Goal: Information Seeking & Learning: Learn about a topic

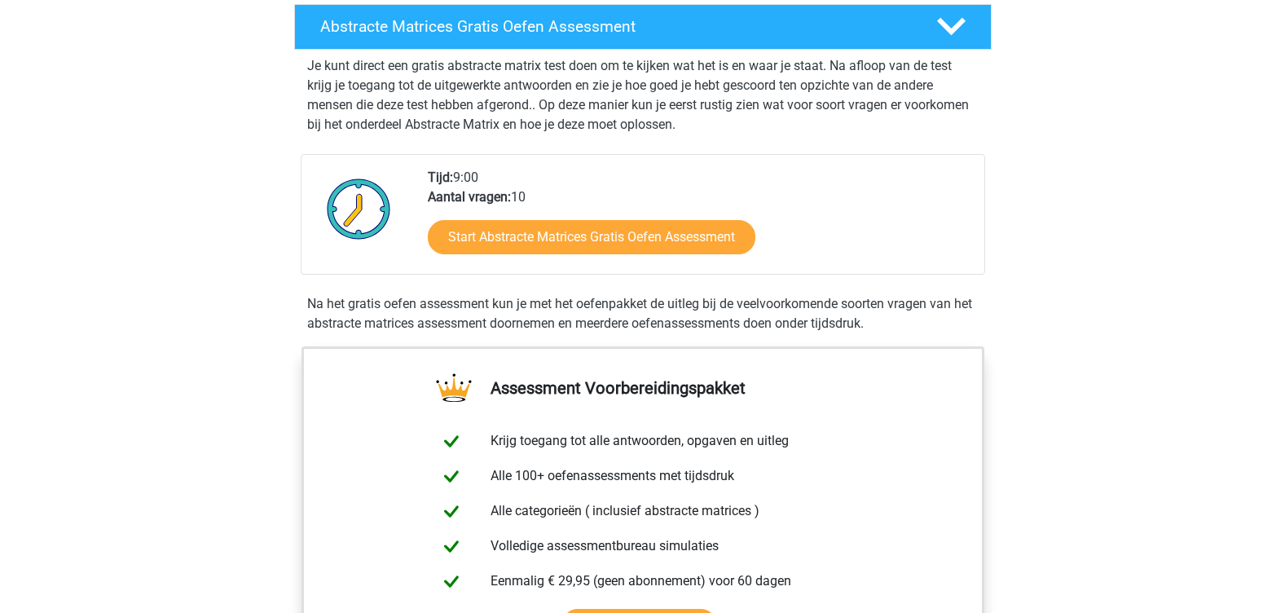
scroll to position [326, 0]
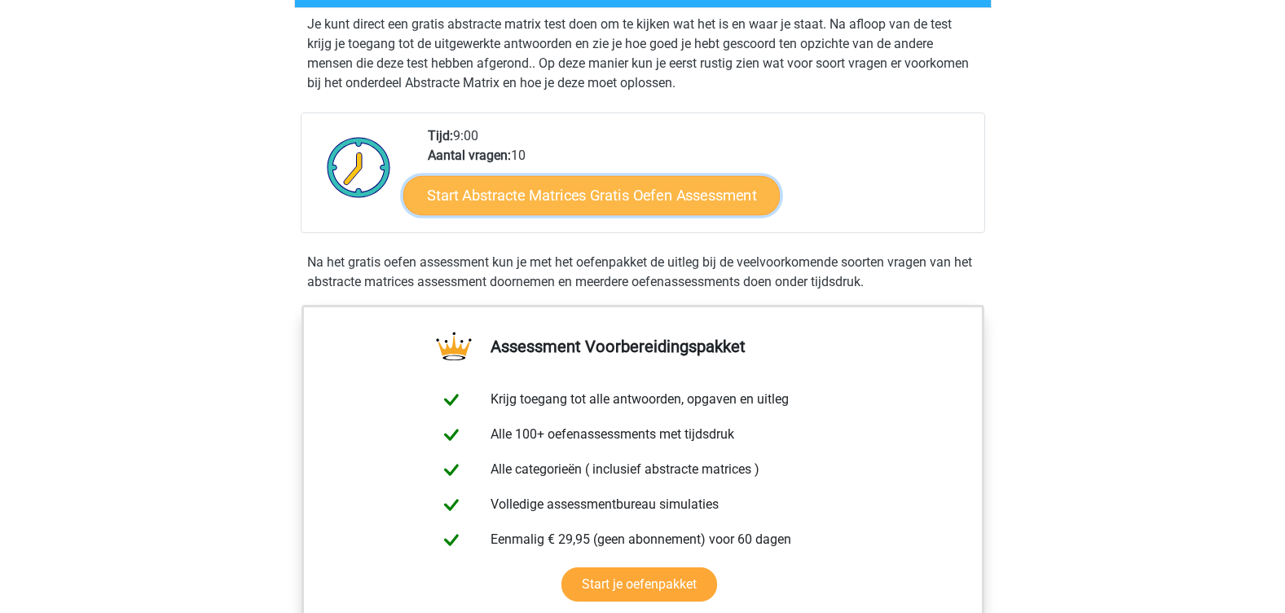
click at [577, 191] on link "Start Abstracte Matrices Gratis Oefen Assessment" at bounding box center [591, 194] width 376 height 39
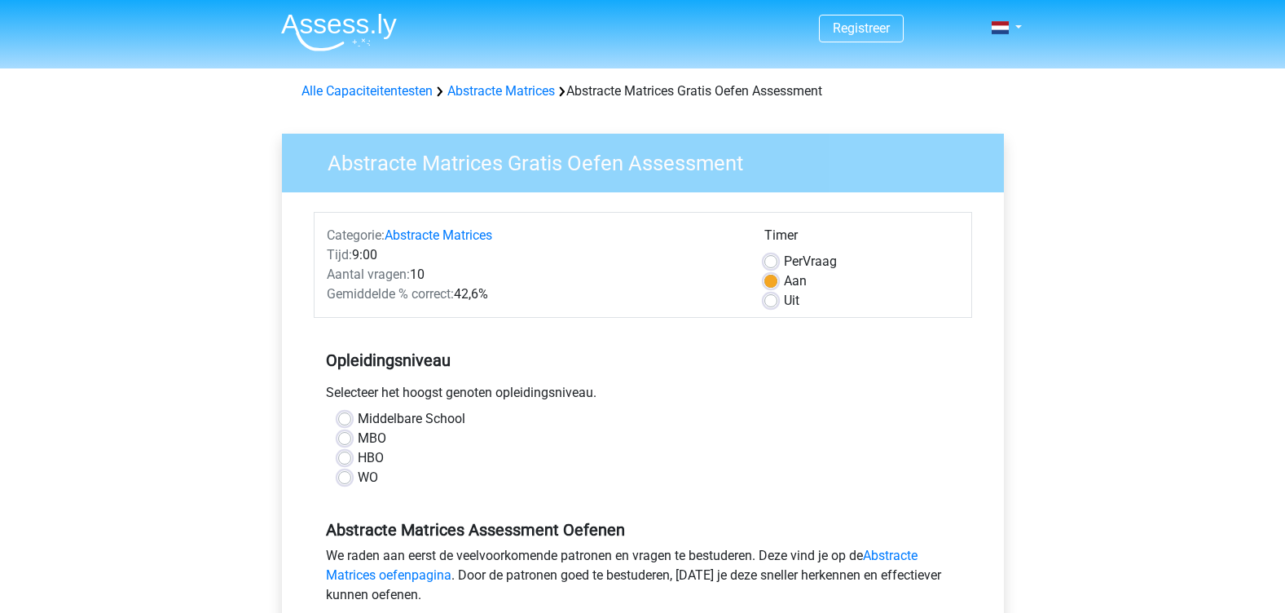
click at [351, 481] on div "WO" at bounding box center [642, 478] width 609 height 20
click at [358, 482] on label "WO" at bounding box center [368, 478] width 20 height 20
click at [344, 482] on input "WO" at bounding box center [344, 476] width 13 height 16
radio input "true"
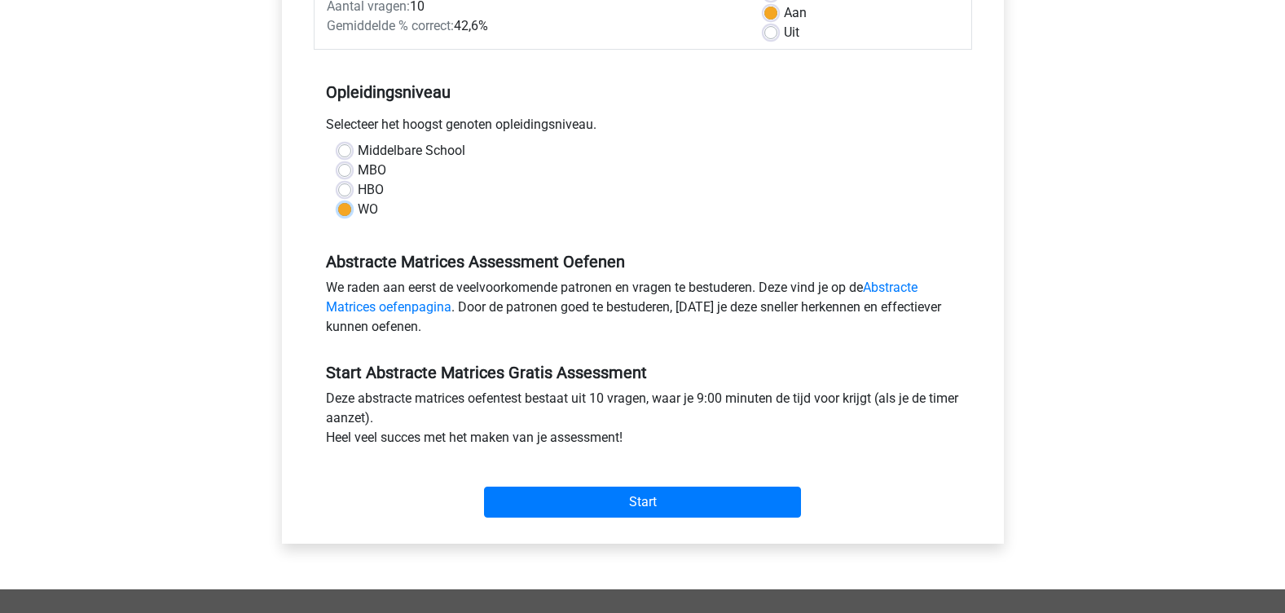
scroll to position [326, 0]
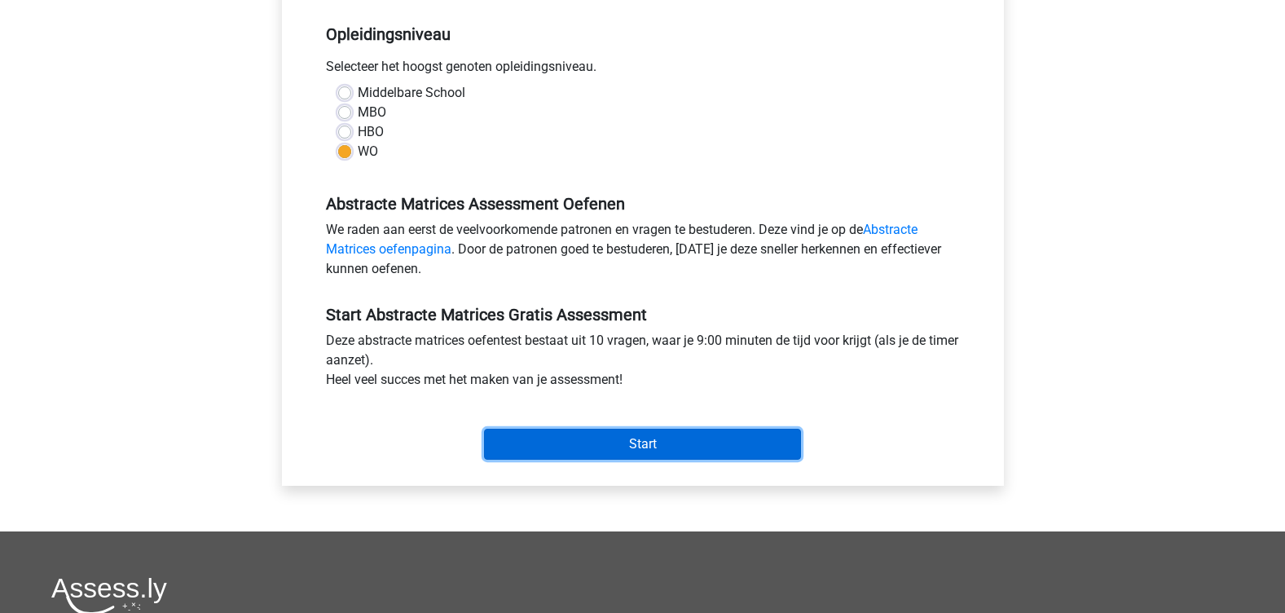
click at [662, 433] on input "Start" at bounding box center [642, 444] width 317 height 31
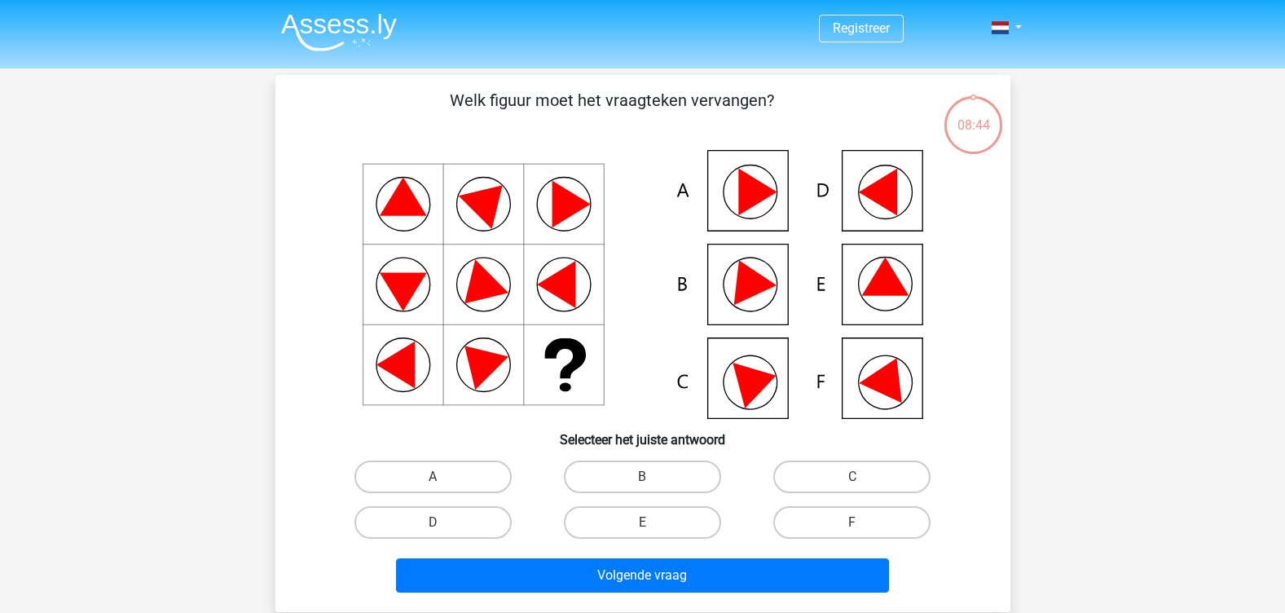
click at [869, 380] on icon at bounding box center [888, 375] width 59 height 55
click at [842, 517] on label "F" at bounding box center [851, 522] width 157 height 33
click at [852, 522] on input "F" at bounding box center [857, 527] width 11 height 11
radio input "true"
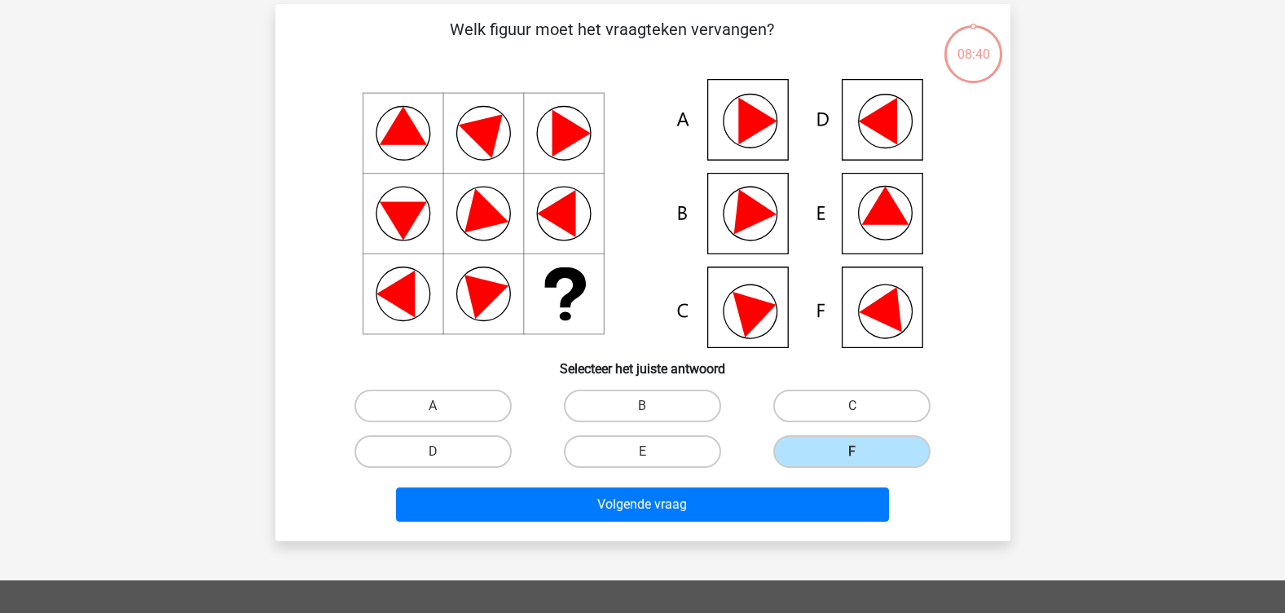
scroll to position [163, 0]
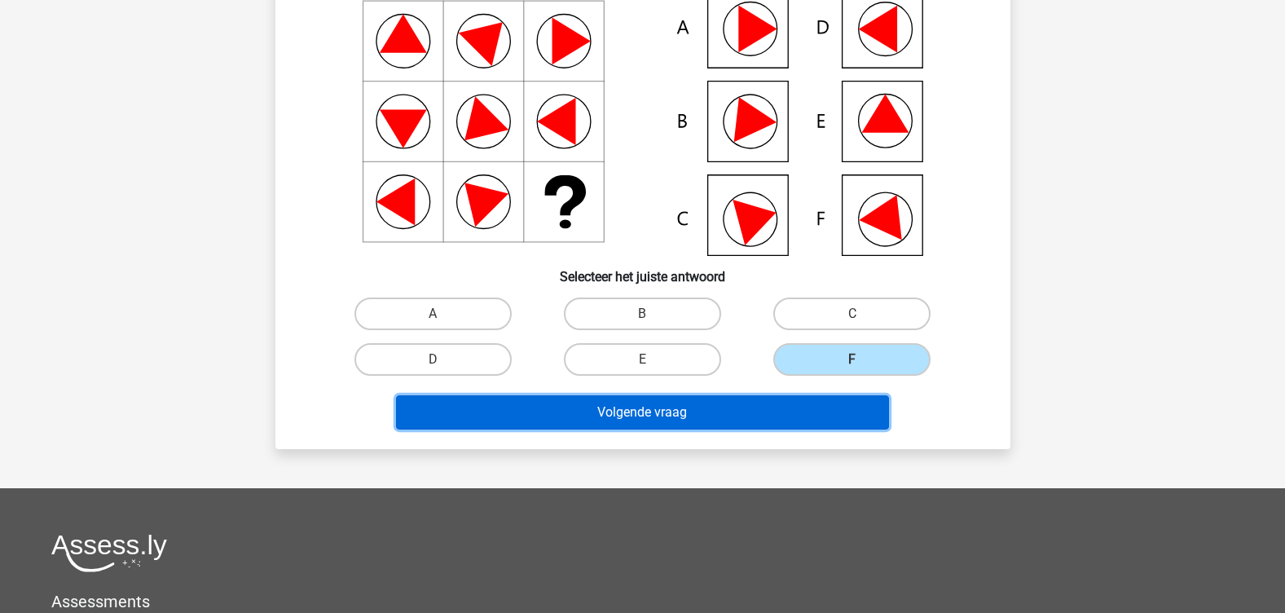
click at [695, 414] on button "Volgende vraag" at bounding box center [642, 412] width 493 height 34
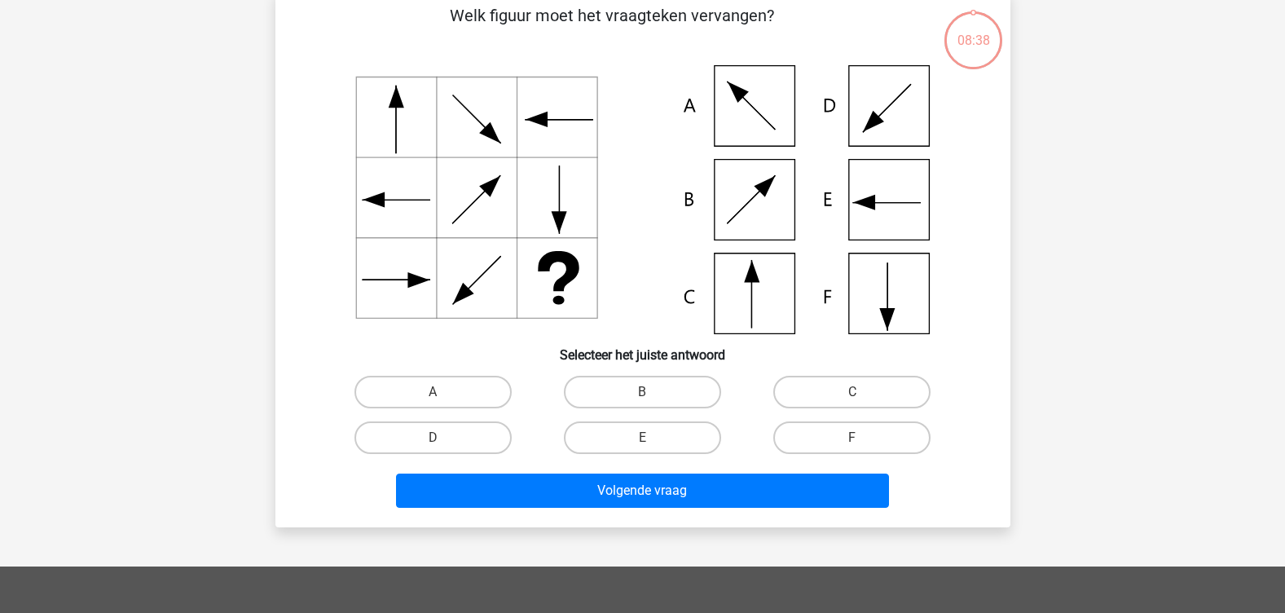
scroll to position [75, 0]
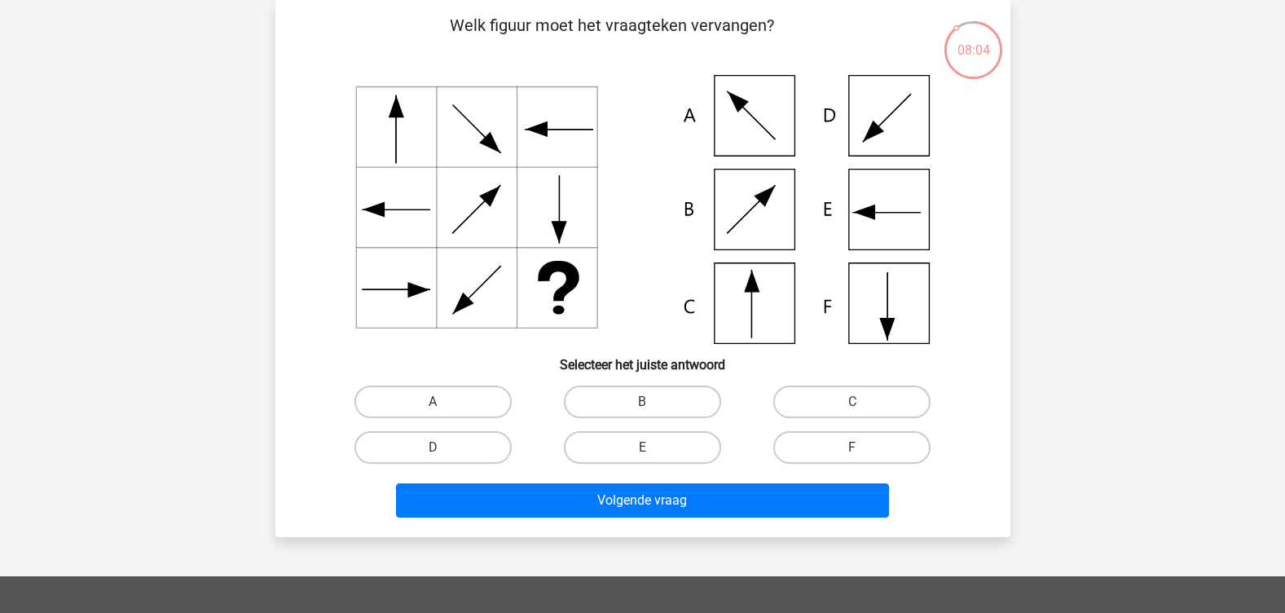
click at [892, 318] on icon at bounding box center [642, 209] width 657 height 269
click at [857, 443] on label "F" at bounding box center [851, 447] width 157 height 33
click at [857, 447] on input "F" at bounding box center [857, 452] width 11 height 11
radio input "true"
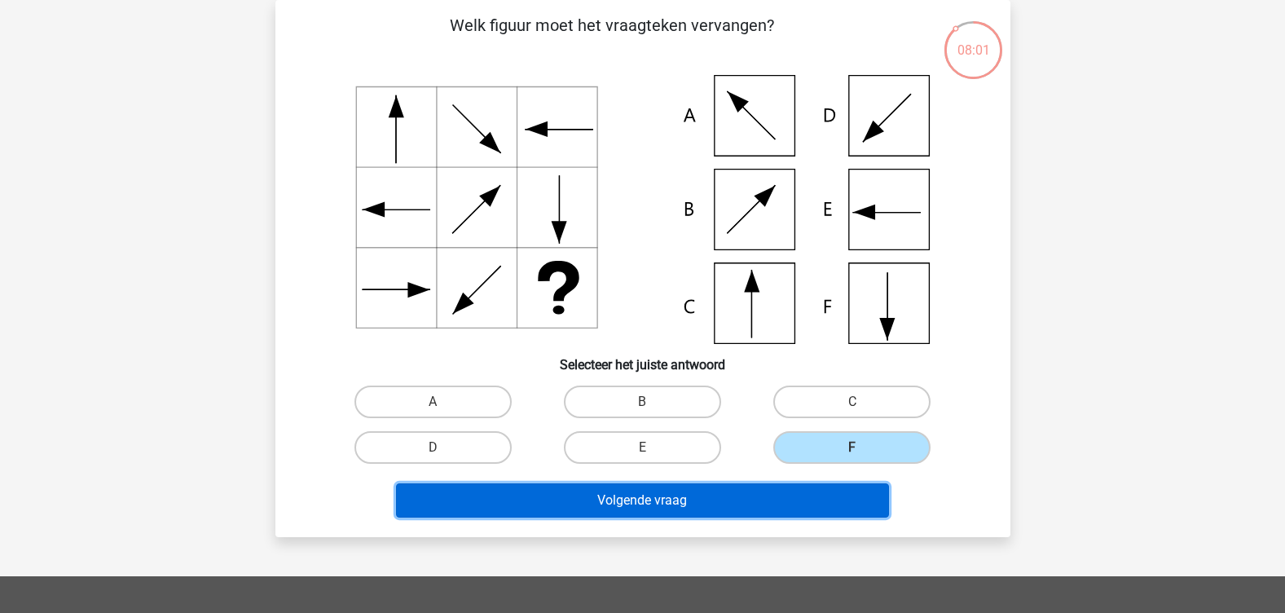
click at [616, 503] on button "Volgende vraag" at bounding box center [642, 500] width 493 height 34
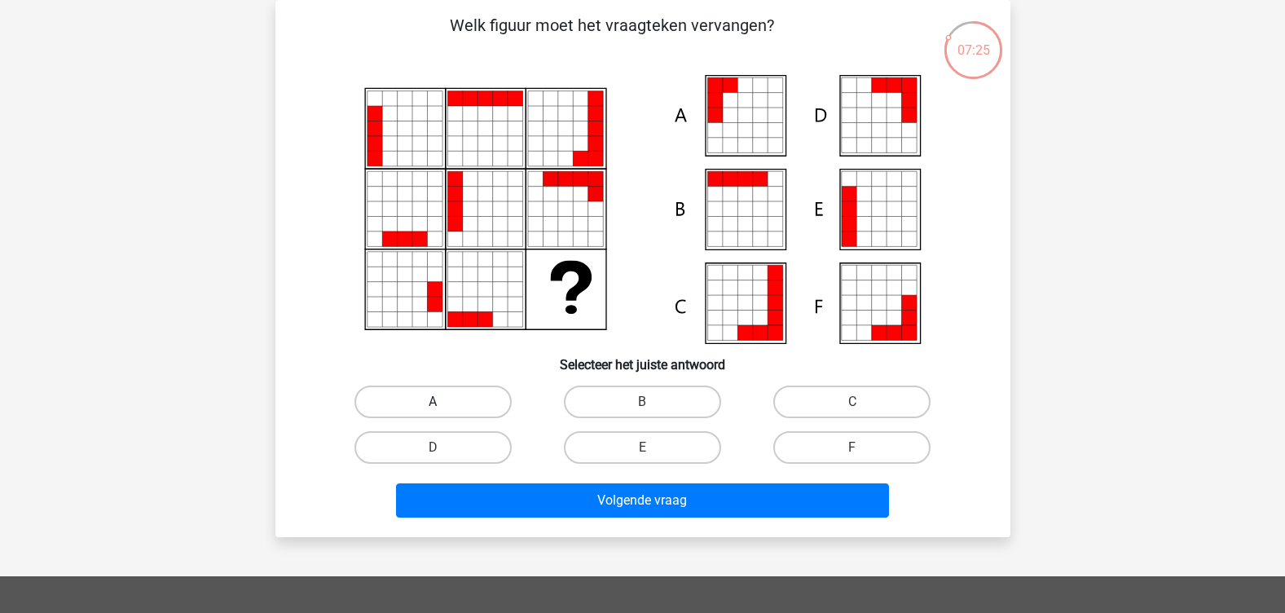
click at [398, 396] on label "A" at bounding box center [432, 401] width 157 height 33
click at [433, 402] on input "A" at bounding box center [438, 407] width 11 height 11
radio input "true"
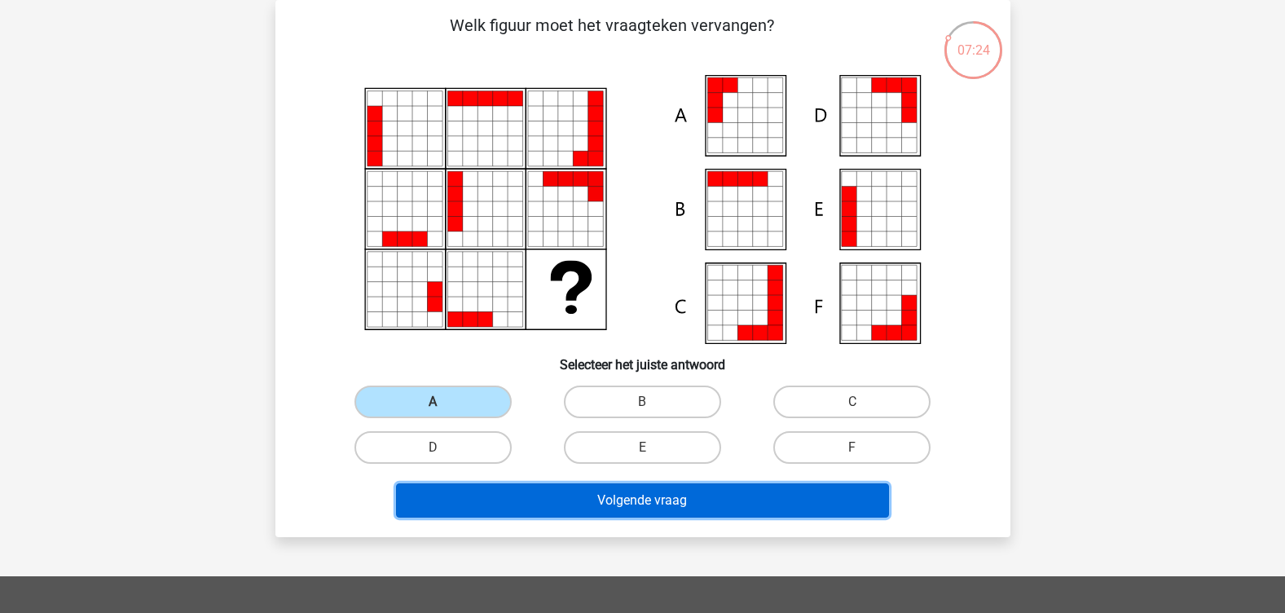
click at [618, 498] on button "Volgende vraag" at bounding box center [642, 500] width 493 height 34
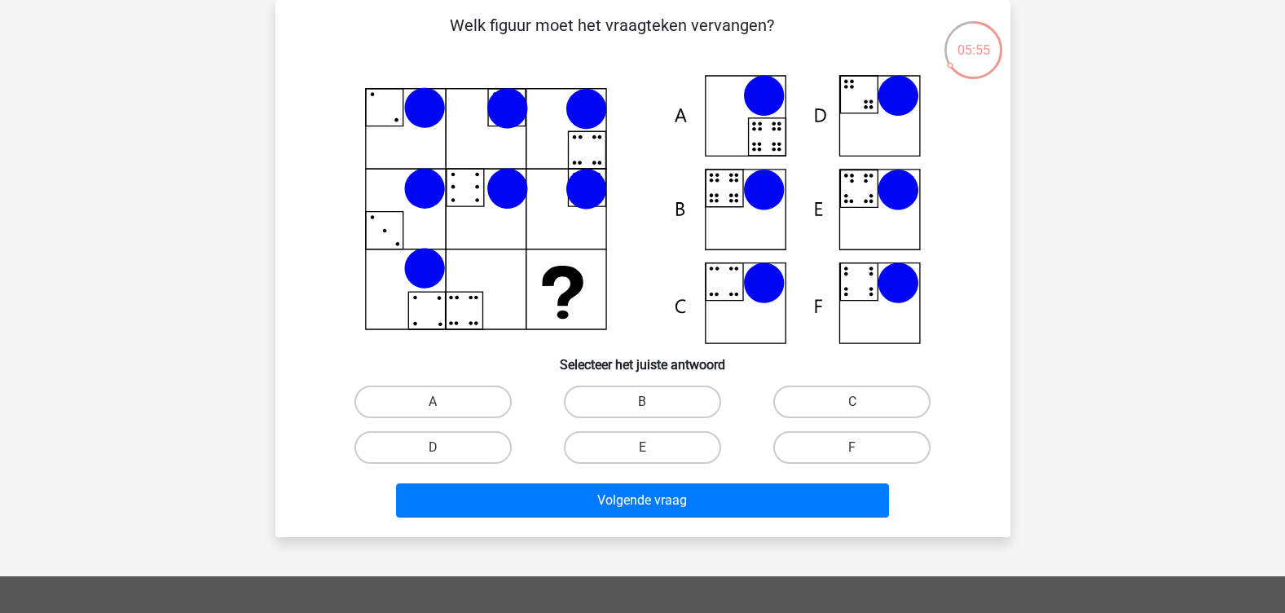
click at [751, 207] on icon at bounding box center [642, 209] width 657 height 269
click at [660, 386] on label "B" at bounding box center [642, 401] width 157 height 33
click at [653, 402] on input "B" at bounding box center [647, 407] width 11 height 11
radio input "true"
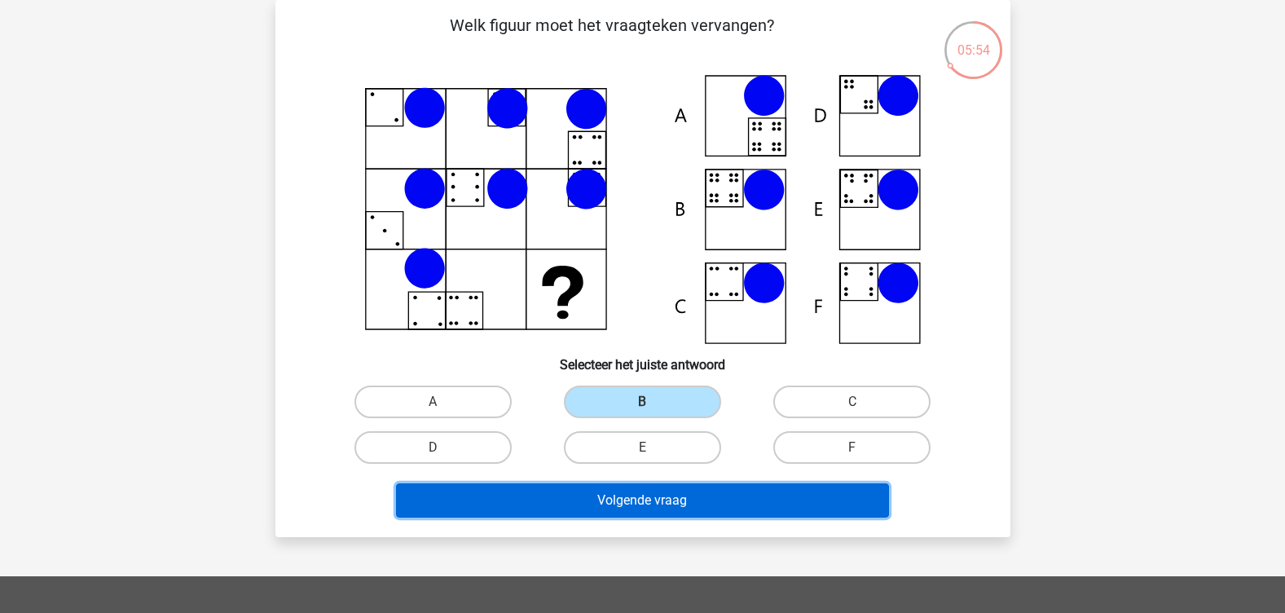
click at [692, 499] on button "Volgende vraag" at bounding box center [642, 500] width 493 height 34
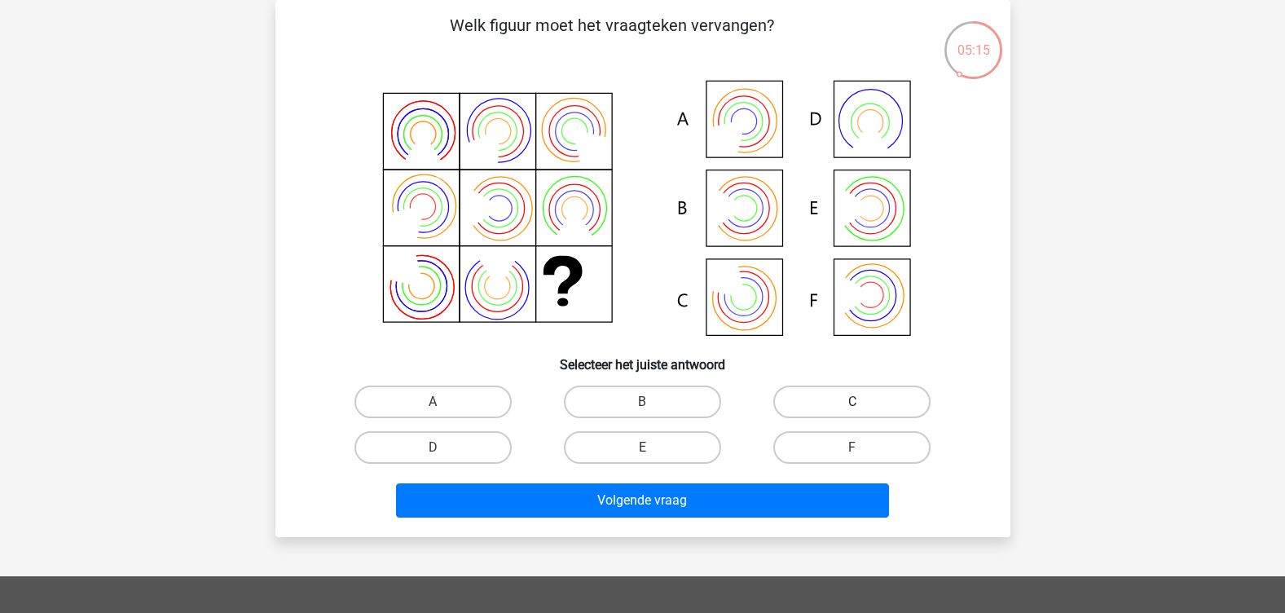
click at [877, 395] on label "C" at bounding box center [851, 401] width 157 height 33
click at [863, 402] on input "C" at bounding box center [857, 407] width 11 height 11
radio input "true"
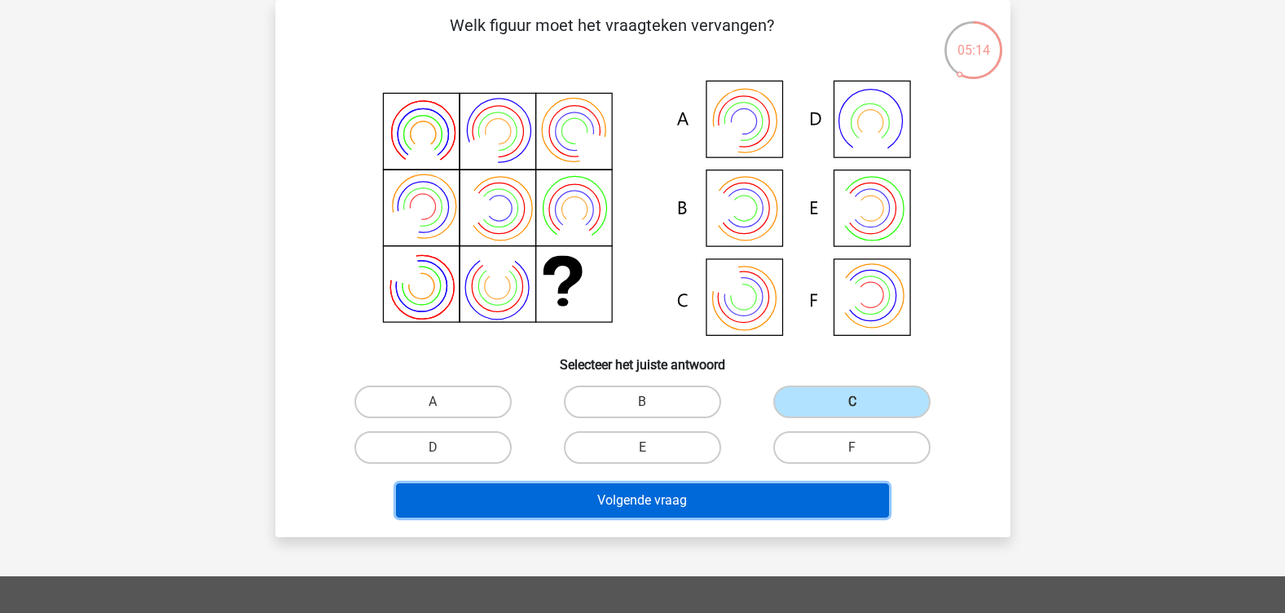
click at [718, 498] on button "Volgende vraag" at bounding box center [642, 500] width 493 height 34
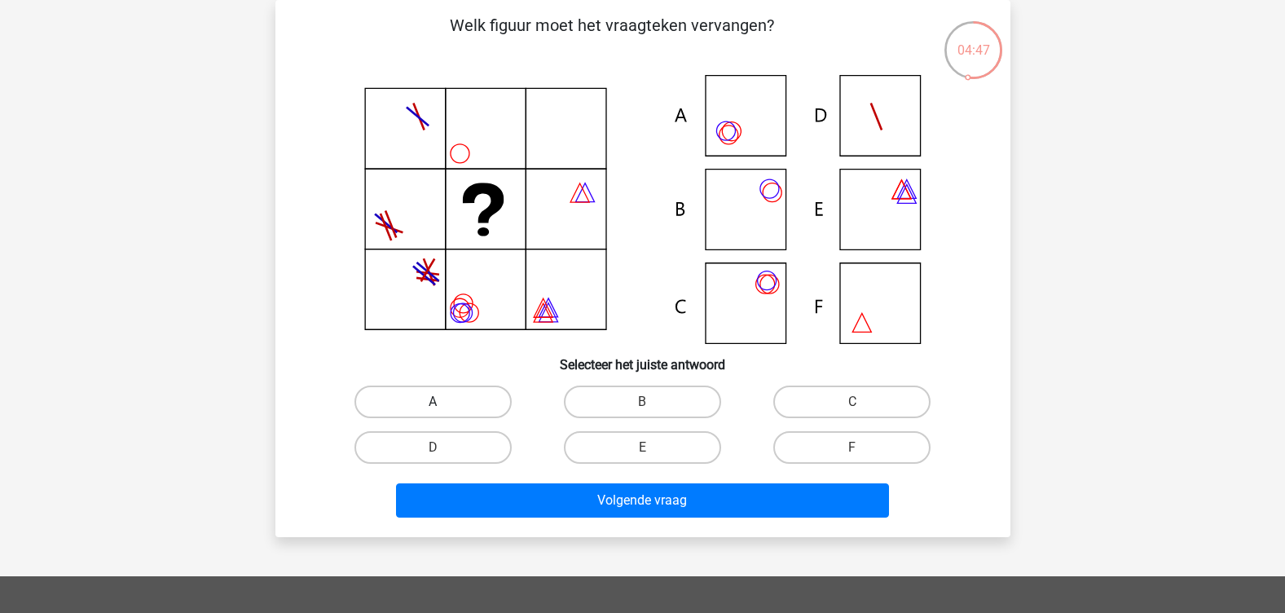
click at [477, 402] on label "A" at bounding box center [432, 401] width 157 height 33
click at [443, 402] on input "A" at bounding box center [438, 407] width 11 height 11
radio input "true"
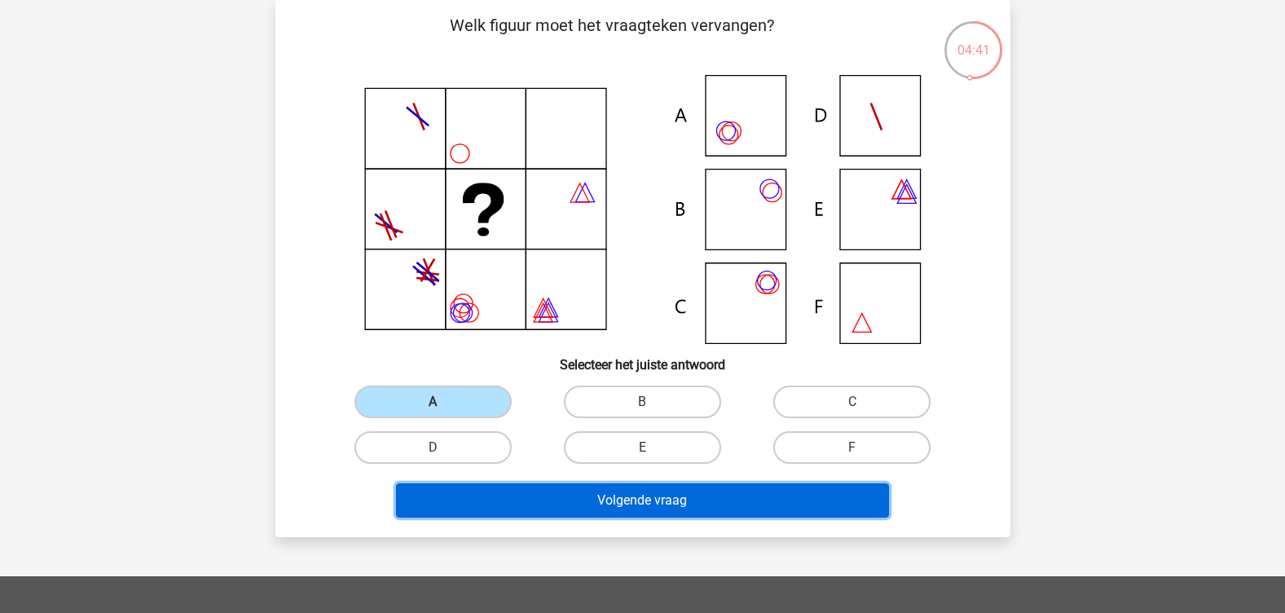
click at [670, 499] on button "Volgende vraag" at bounding box center [642, 500] width 493 height 34
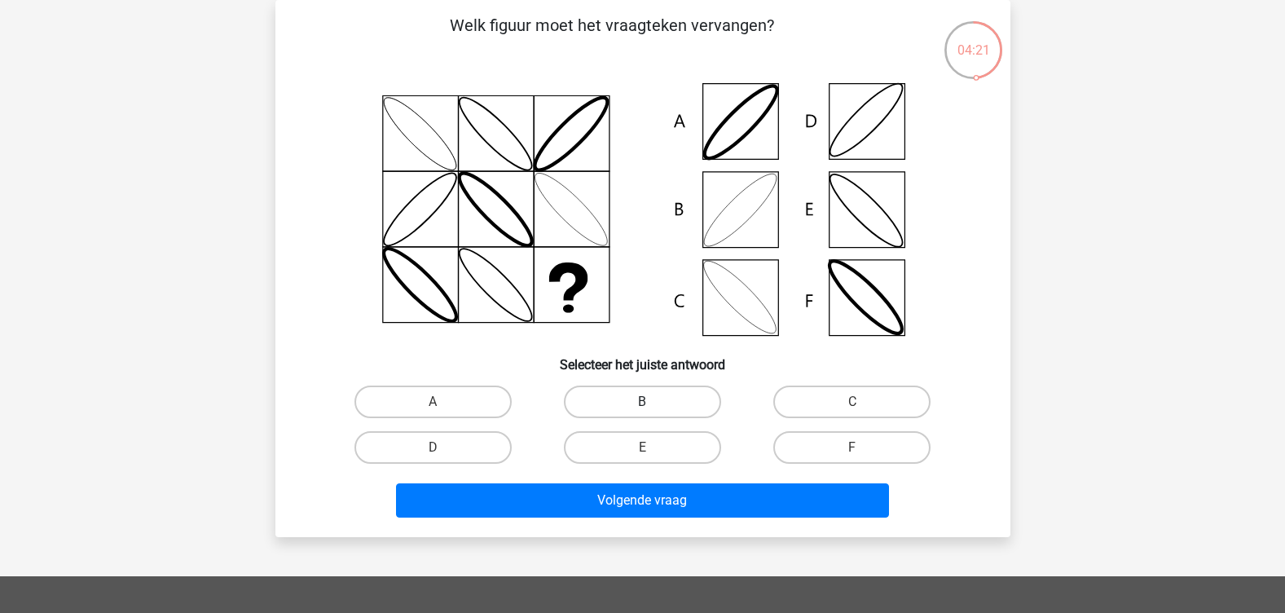
click at [625, 407] on label "B" at bounding box center [642, 401] width 157 height 33
click at [642, 407] on input "B" at bounding box center [647, 407] width 11 height 11
radio input "true"
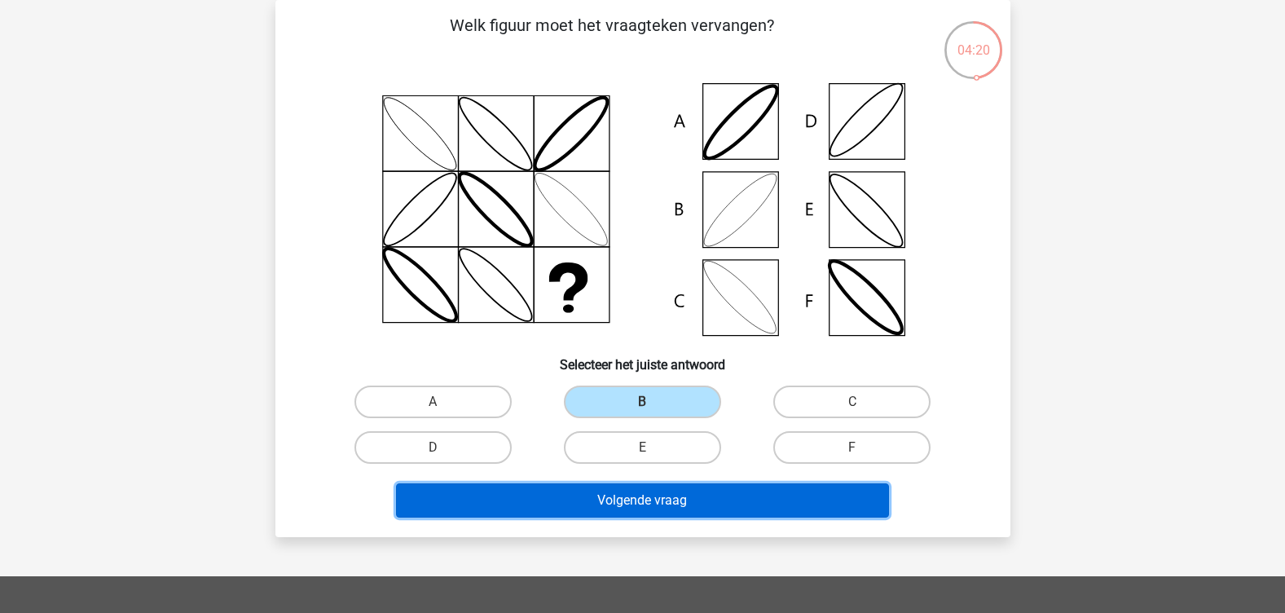
click at [704, 495] on button "Volgende vraag" at bounding box center [642, 500] width 493 height 34
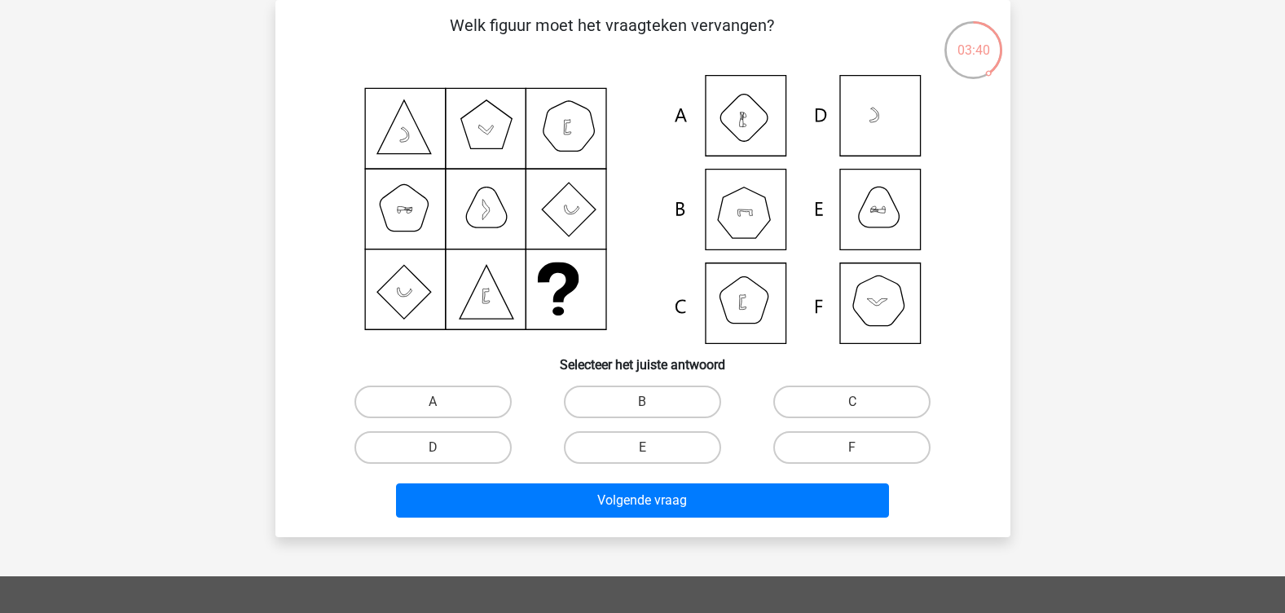
click at [874, 325] on icon at bounding box center [642, 209] width 657 height 269
click at [842, 449] on label "F" at bounding box center [851, 447] width 157 height 33
click at [852, 449] on input "F" at bounding box center [857, 452] width 11 height 11
radio input "true"
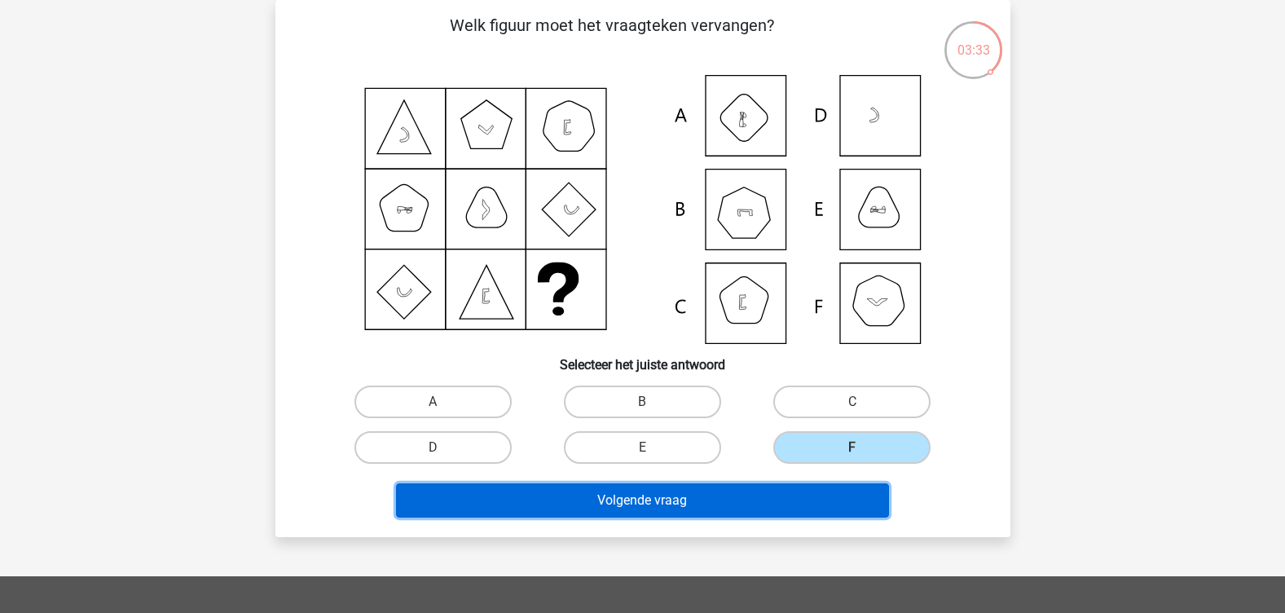
click at [644, 503] on button "Volgende vraag" at bounding box center [642, 500] width 493 height 34
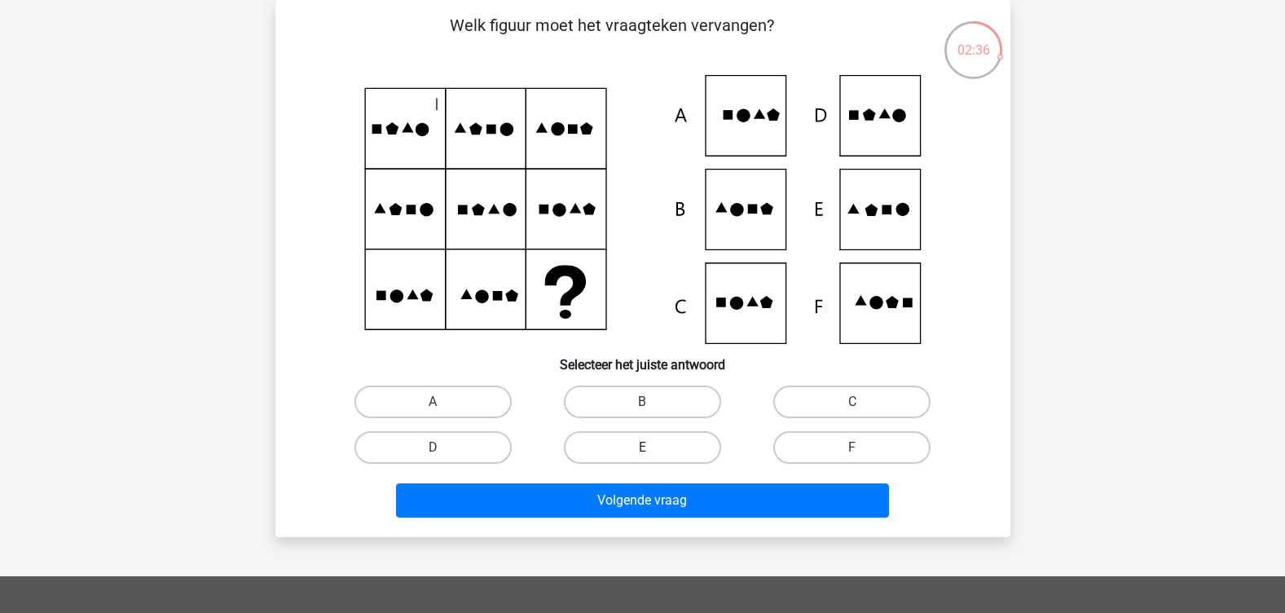
click at [637, 447] on label "E" at bounding box center [642, 447] width 157 height 33
click at [642, 447] on input "E" at bounding box center [647, 452] width 11 height 11
radio input "true"
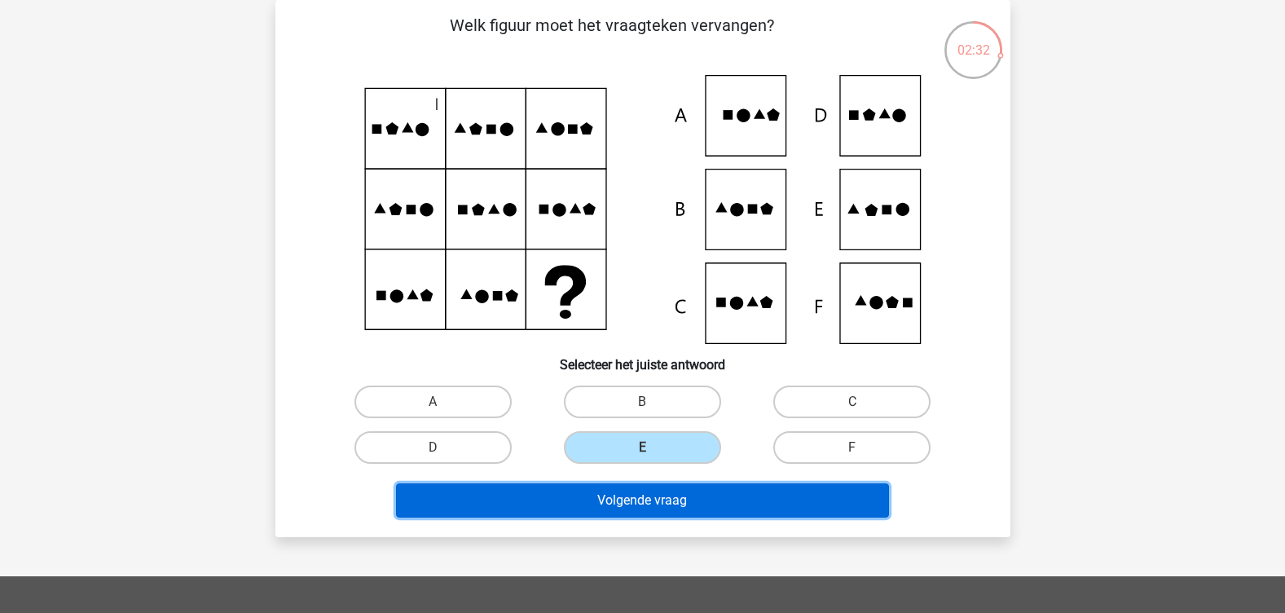
click at [655, 502] on button "Volgende vraag" at bounding box center [642, 500] width 493 height 34
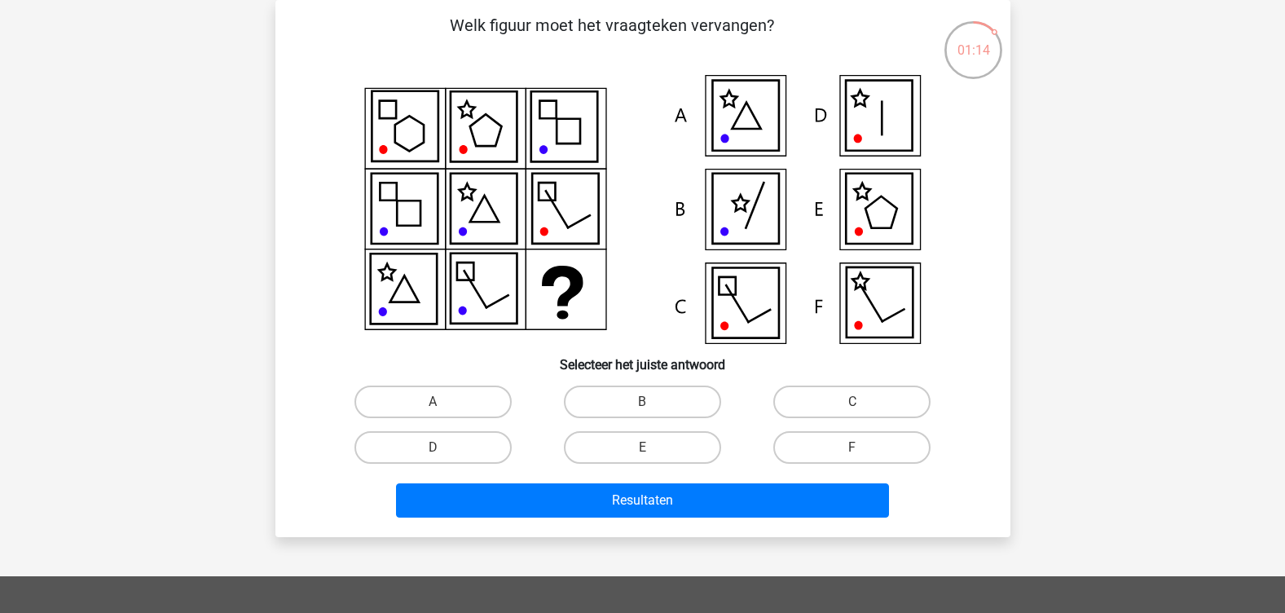
click at [888, 188] on icon at bounding box center [879, 209] width 66 height 70
click at [635, 442] on label "E" at bounding box center [642, 447] width 157 height 33
click at [642, 447] on input "E" at bounding box center [647, 452] width 11 height 11
radio input "true"
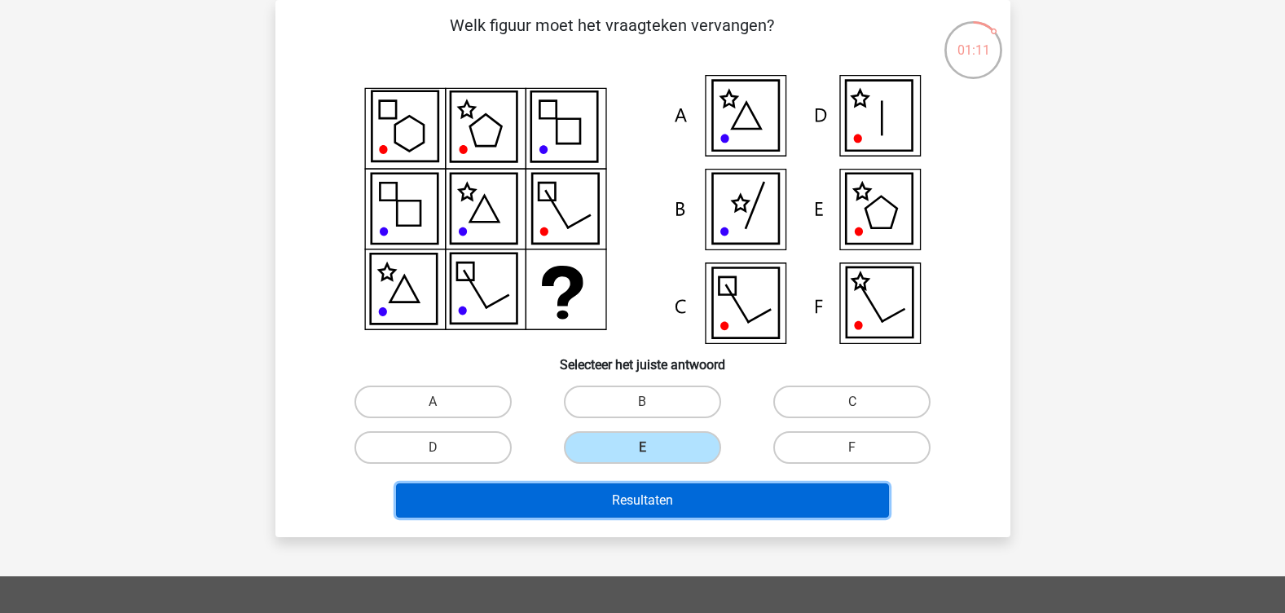
click at [637, 508] on button "Resultaten" at bounding box center [642, 500] width 493 height 34
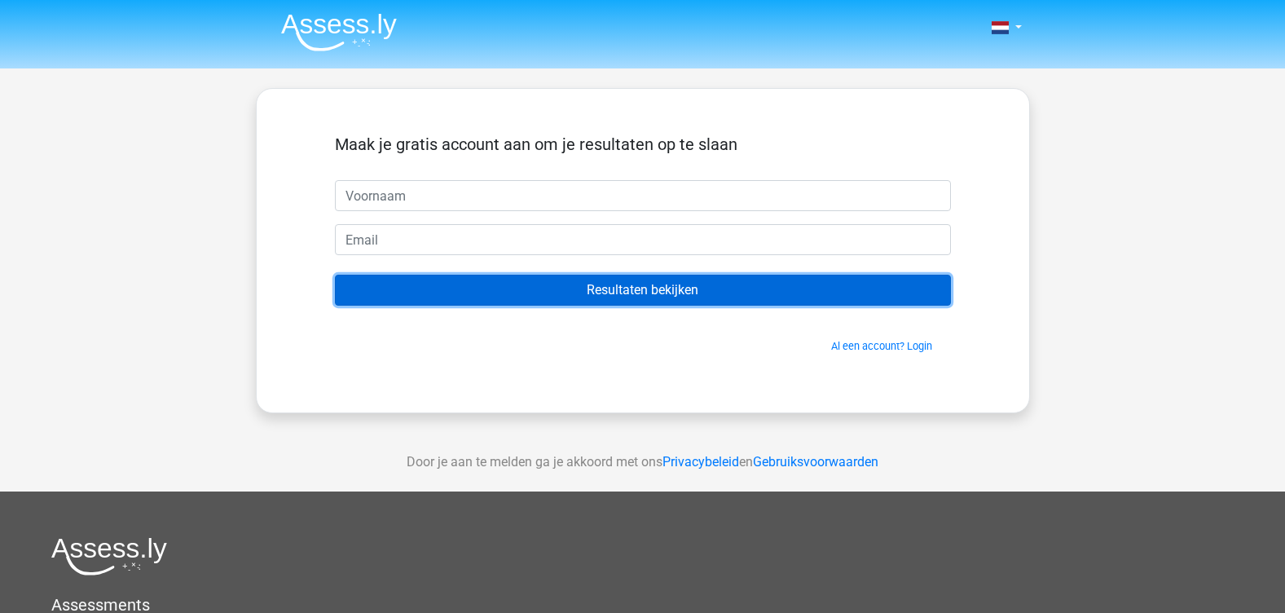
click at [650, 278] on input "Resultaten bekijken" at bounding box center [643, 290] width 616 height 31
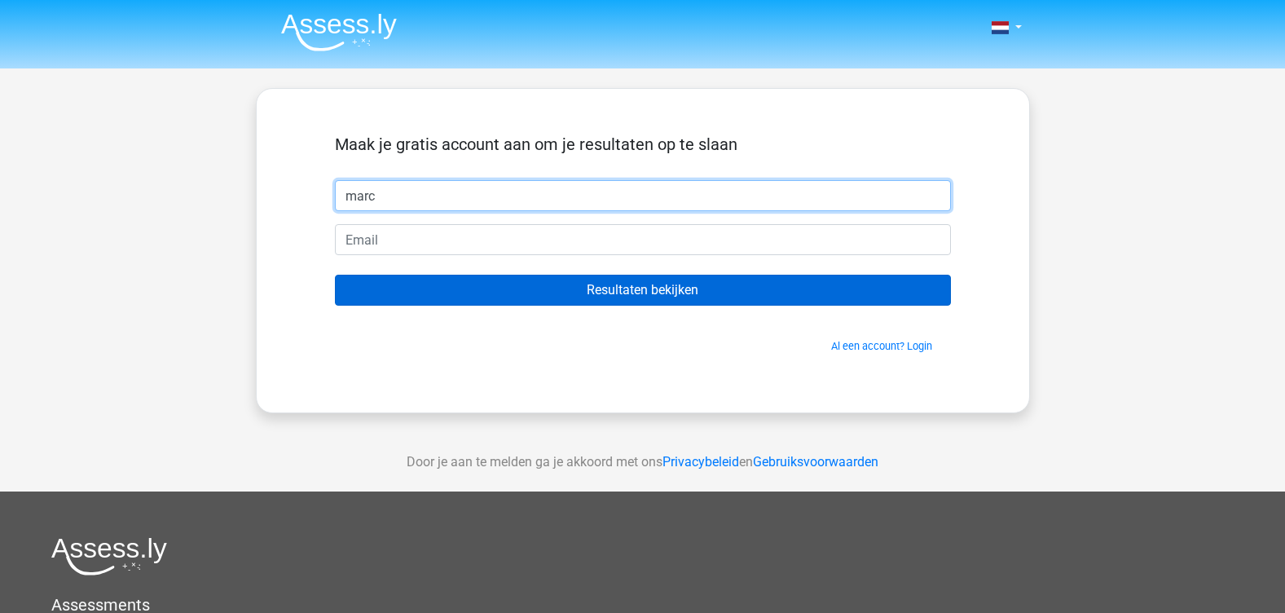
type input "marc"
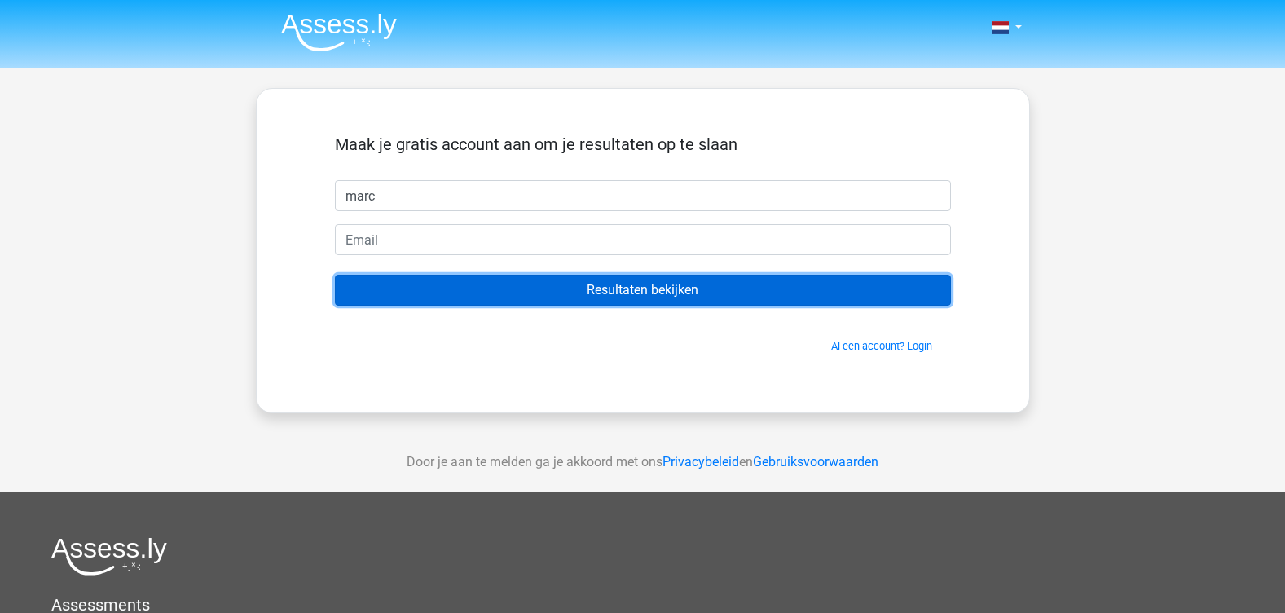
click at [650, 288] on input "Resultaten bekijken" at bounding box center [643, 290] width 616 height 31
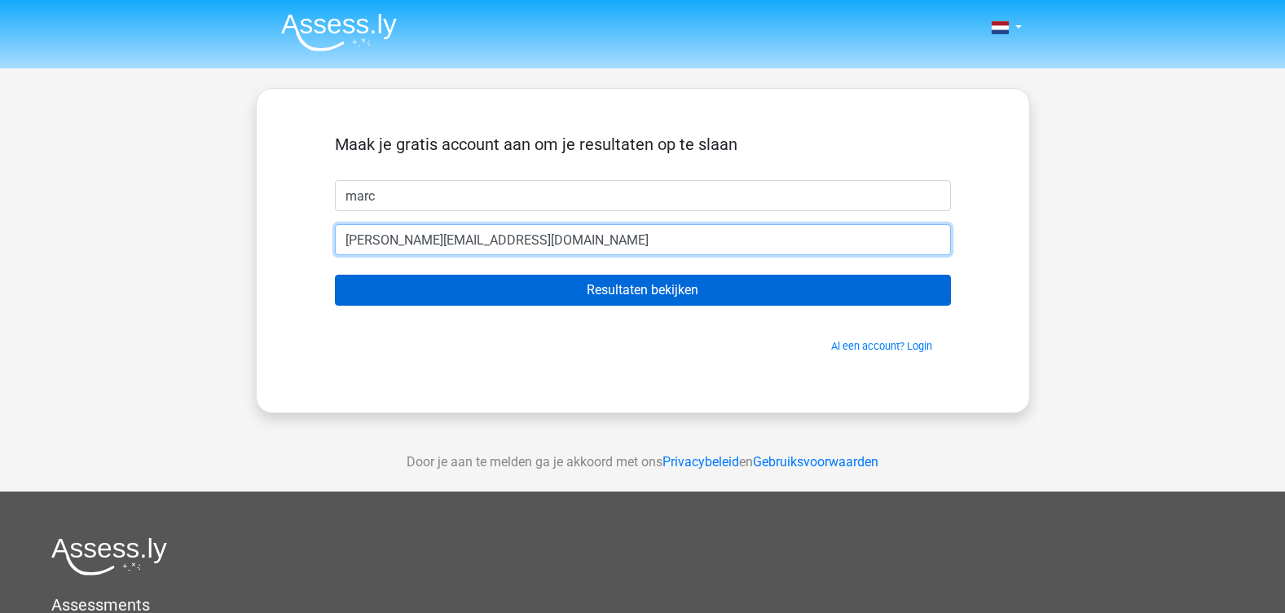
type input "m.prins@studio-seven.nl"
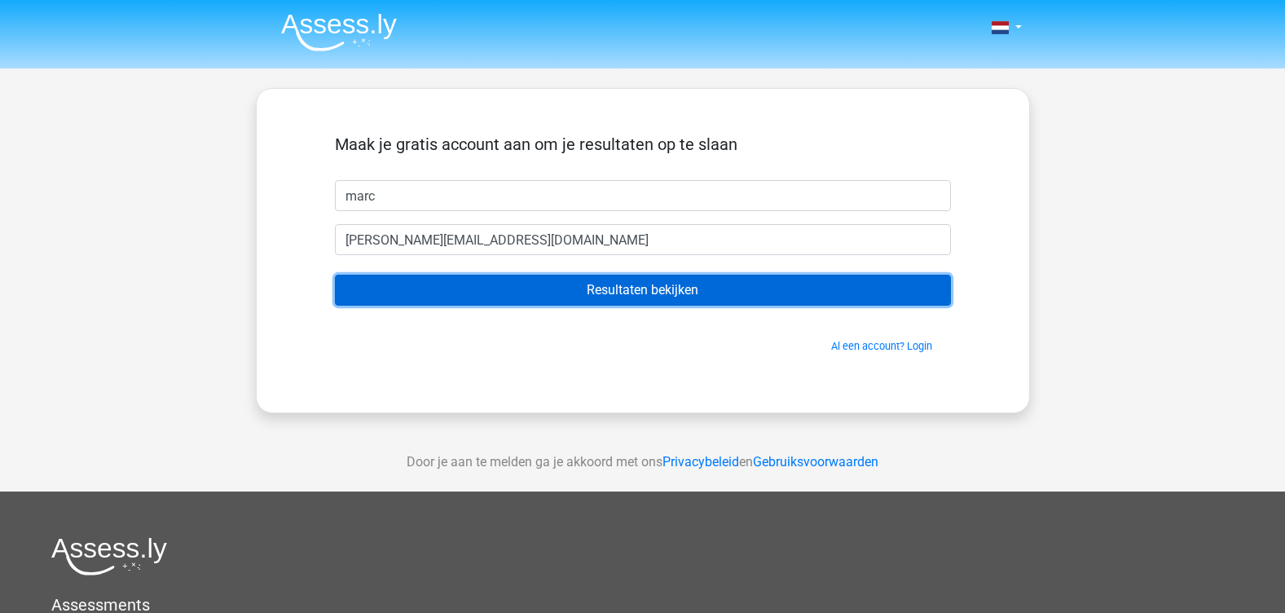
click at [539, 282] on input "Resultaten bekijken" at bounding box center [643, 290] width 616 height 31
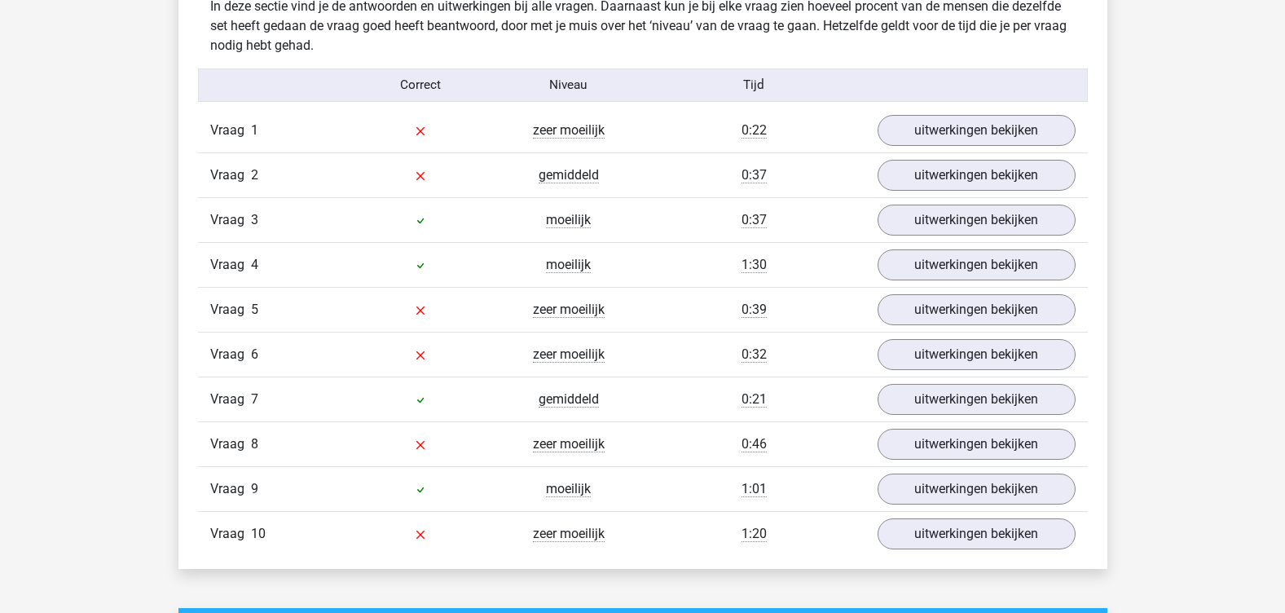
scroll to position [1304, 0]
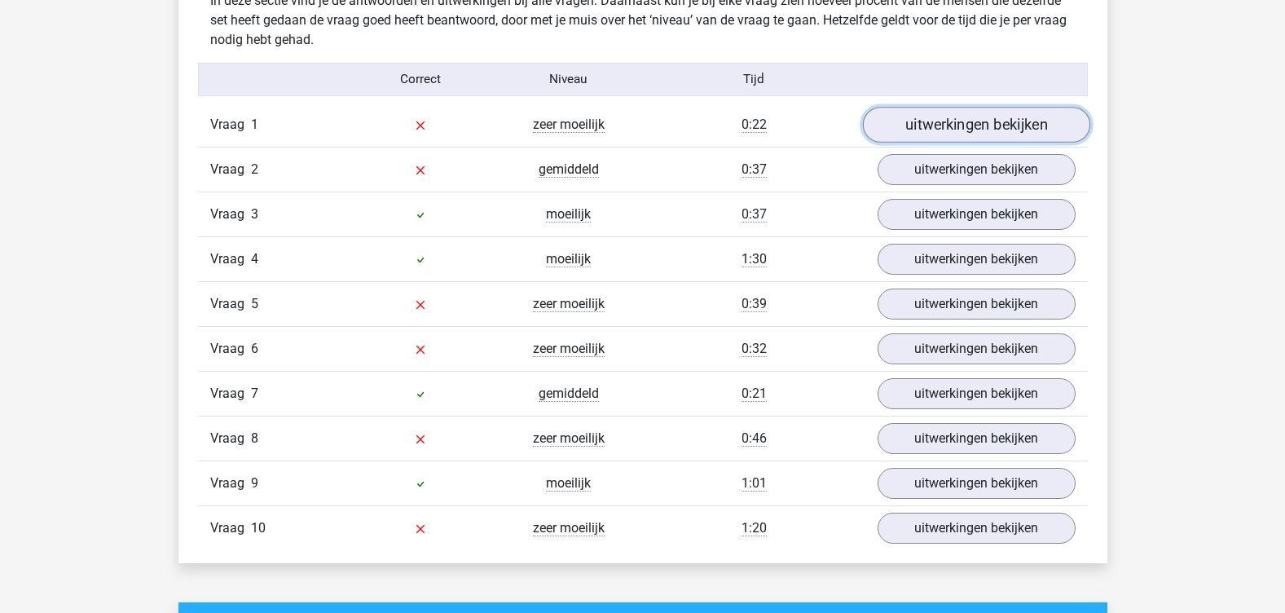
click at [973, 120] on link "uitwerkingen bekijken" at bounding box center [975, 125] width 227 height 36
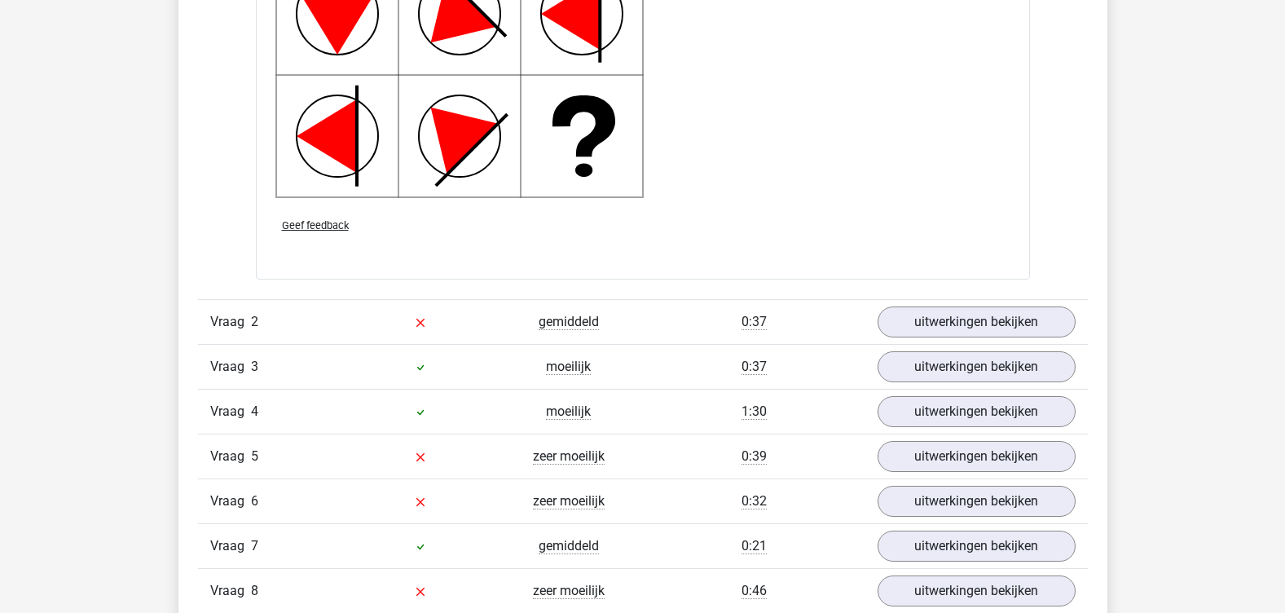
scroll to position [2363, 0]
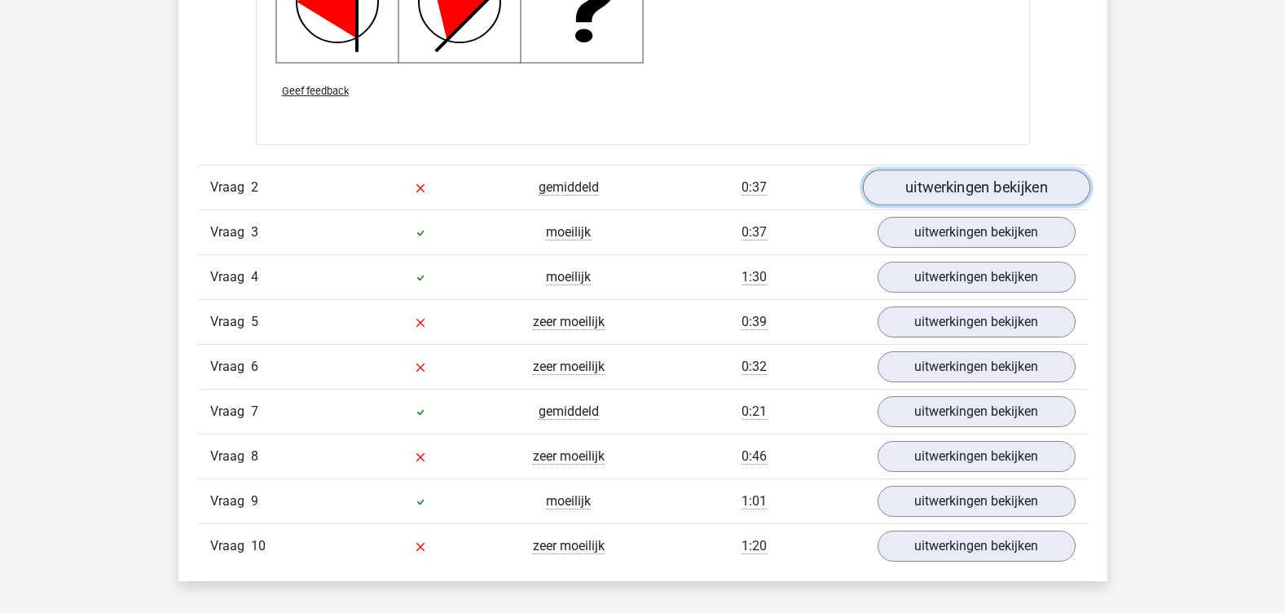
click at [1018, 183] on link "uitwerkingen bekijken" at bounding box center [975, 188] width 227 height 36
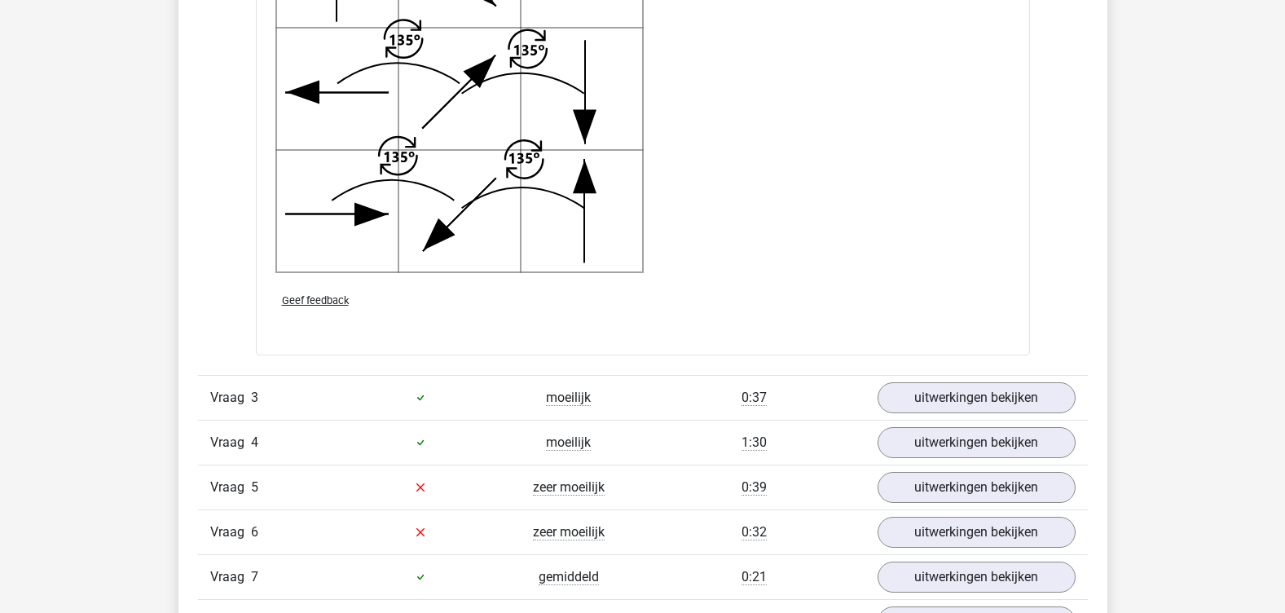
scroll to position [3340, 0]
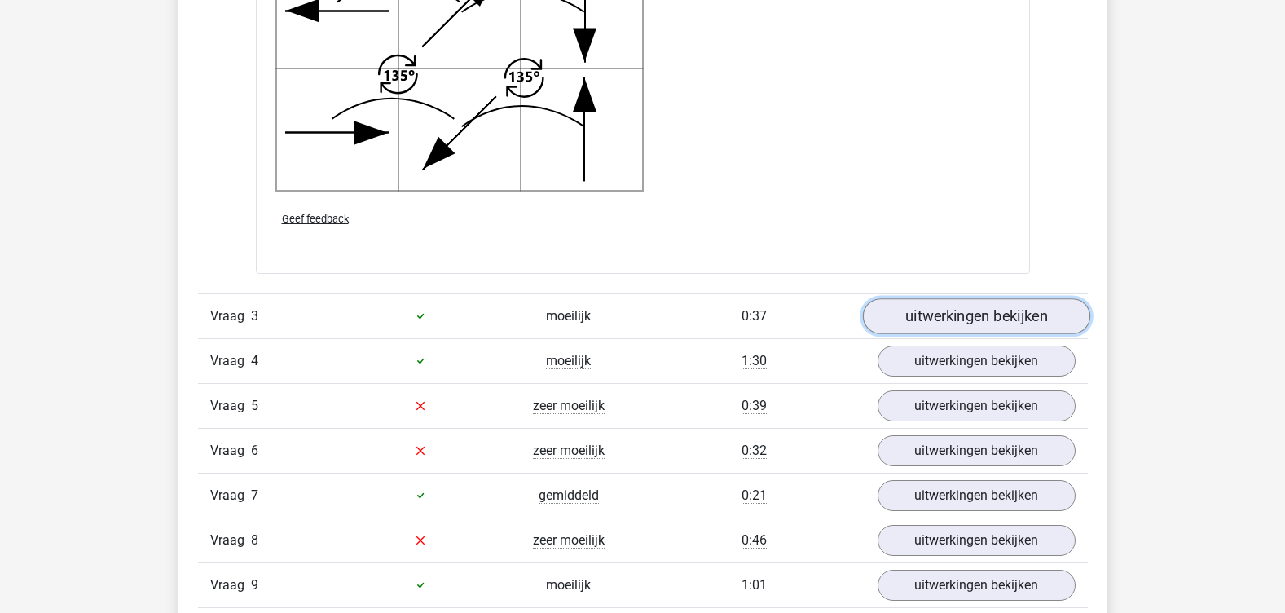
click at [961, 315] on link "uitwerkingen bekijken" at bounding box center [975, 316] width 227 height 36
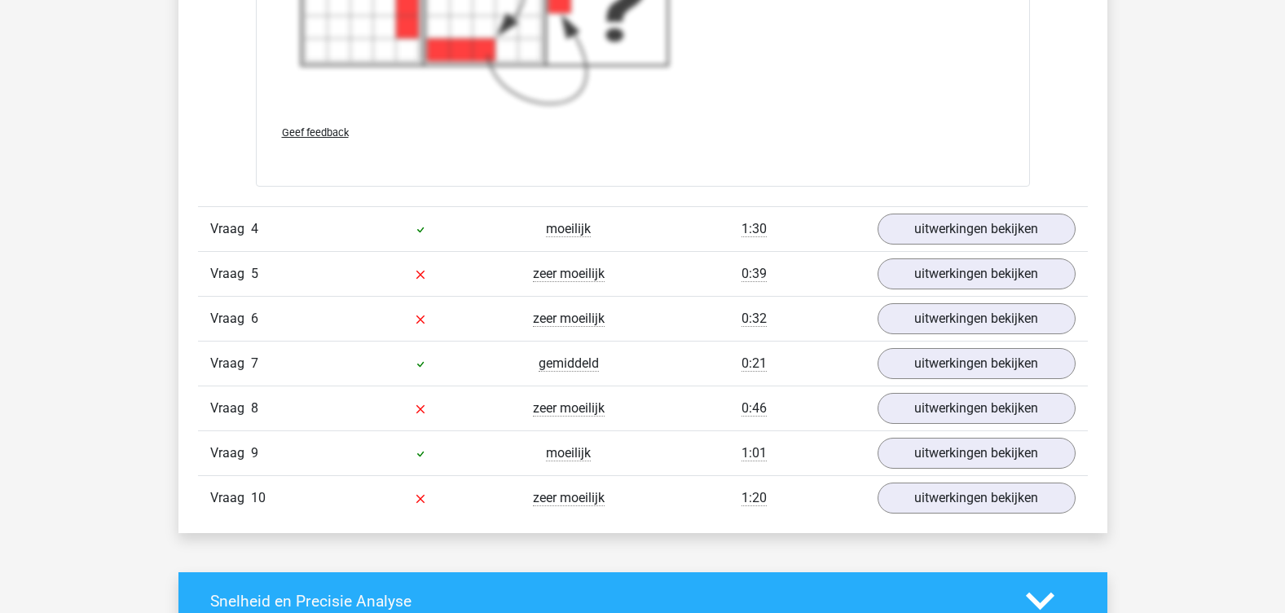
scroll to position [4725, 0]
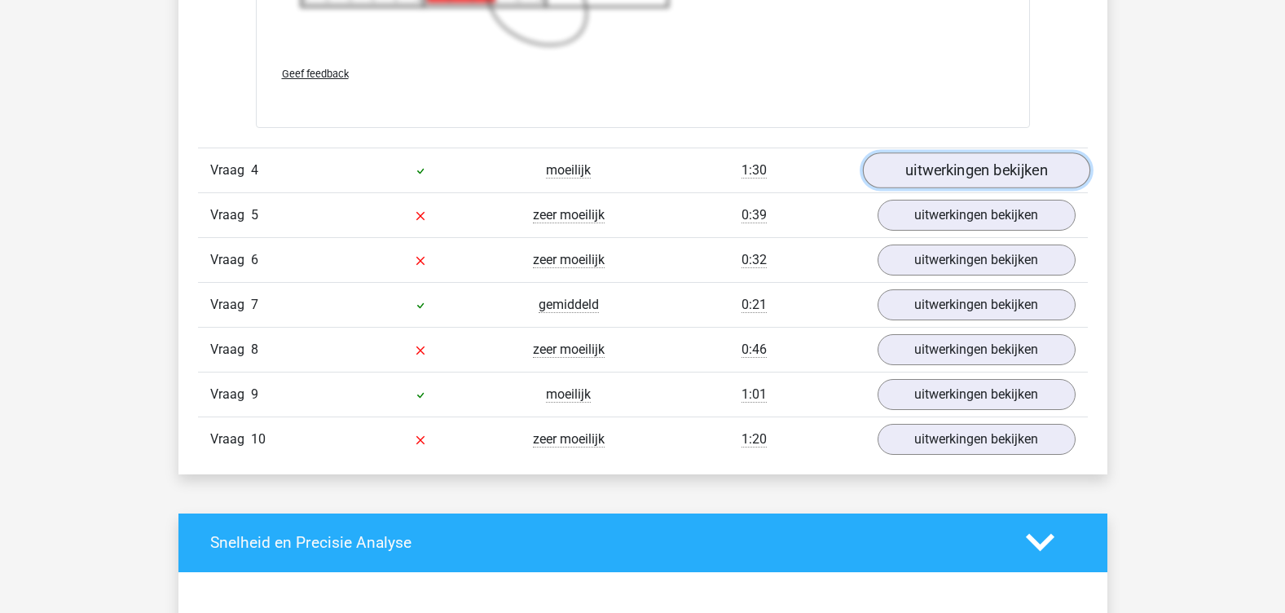
click at [1010, 181] on link "uitwerkingen bekijken" at bounding box center [975, 170] width 227 height 36
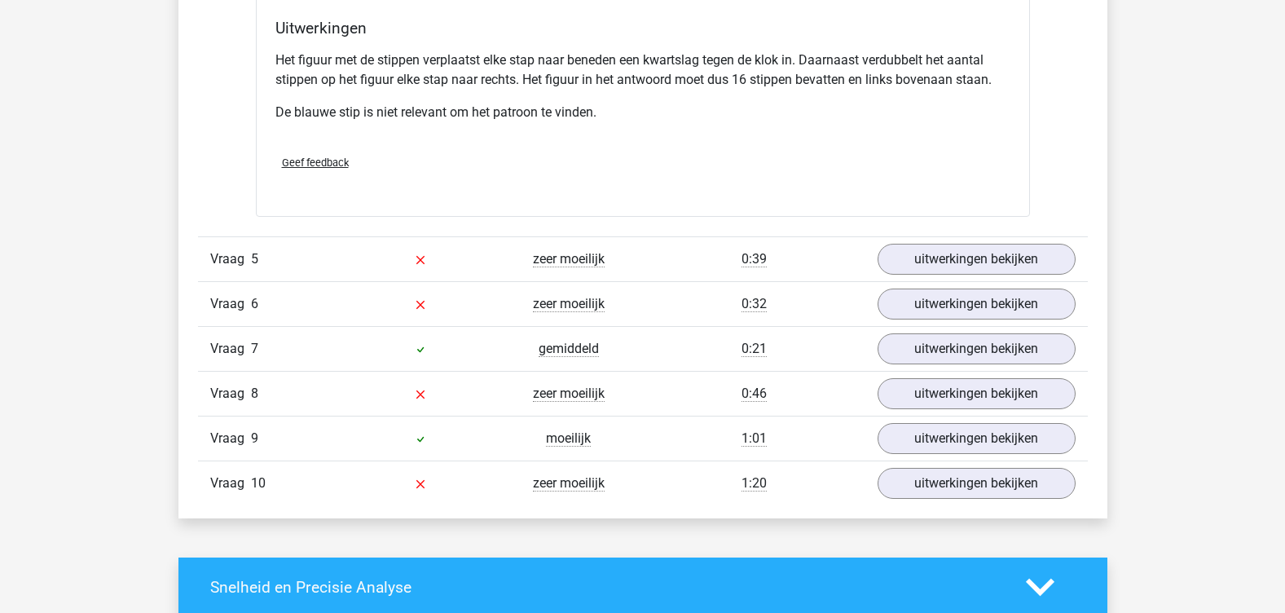
scroll to position [5377, 0]
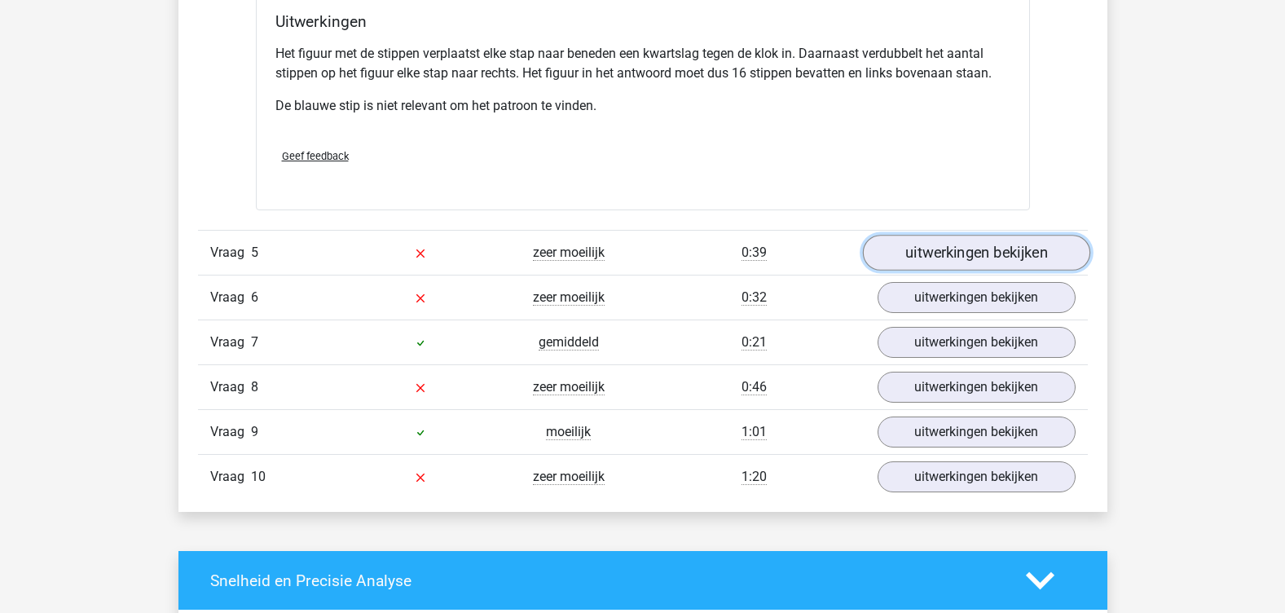
click at [961, 261] on link "uitwerkingen bekijken" at bounding box center [975, 253] width 227 height 36
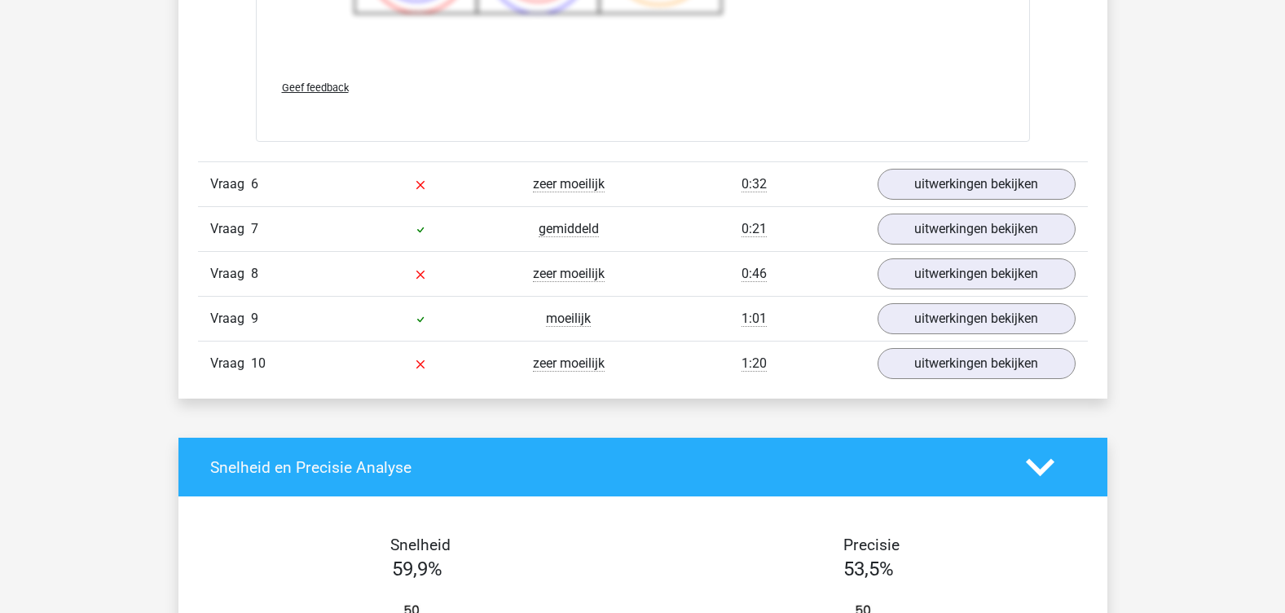
scroll to position [6599, 0]
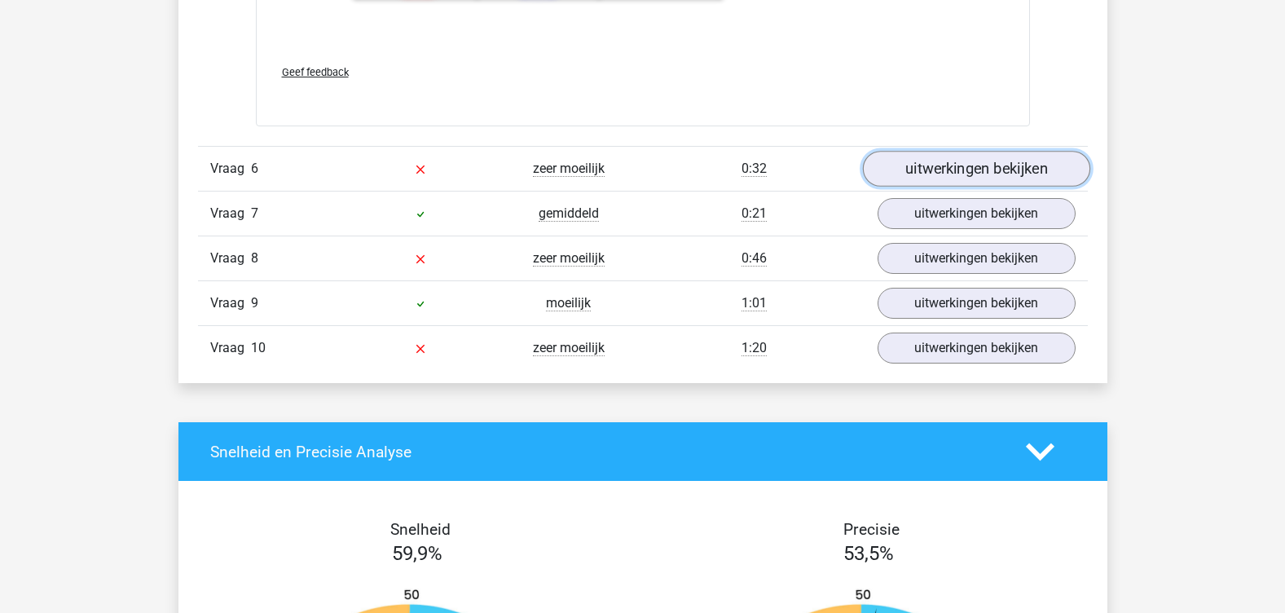
click at [930, 169] on link "uitwerkingen bekijken" at bounding box center [975, 169] width 227 height 36
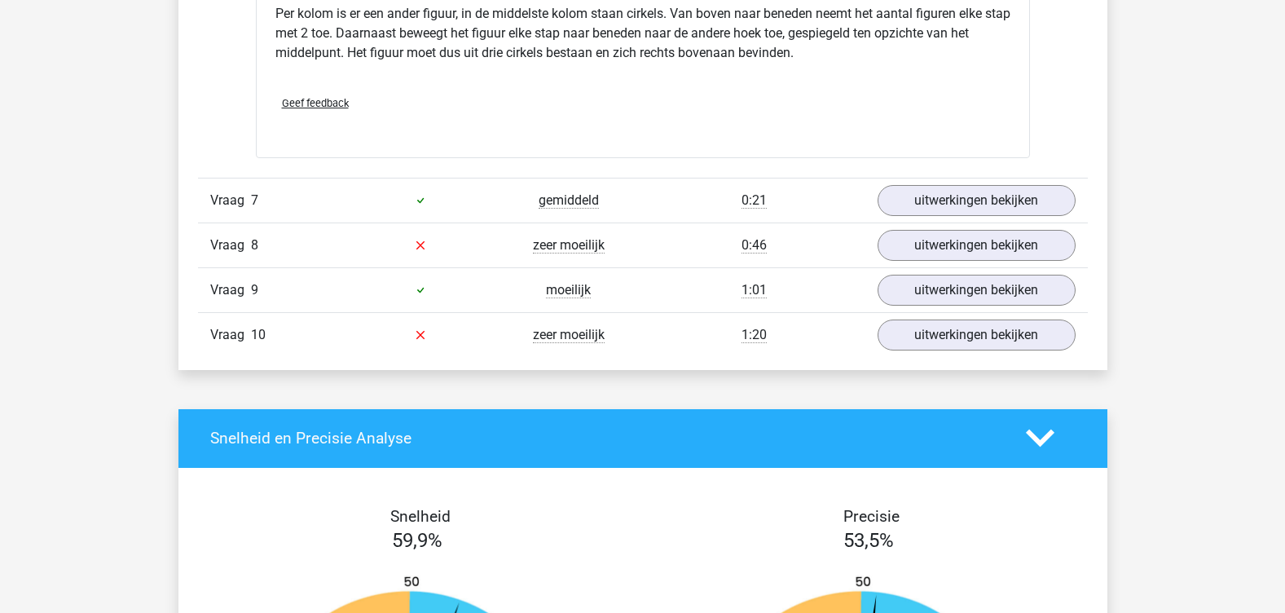
scroll to position [7333, 0]
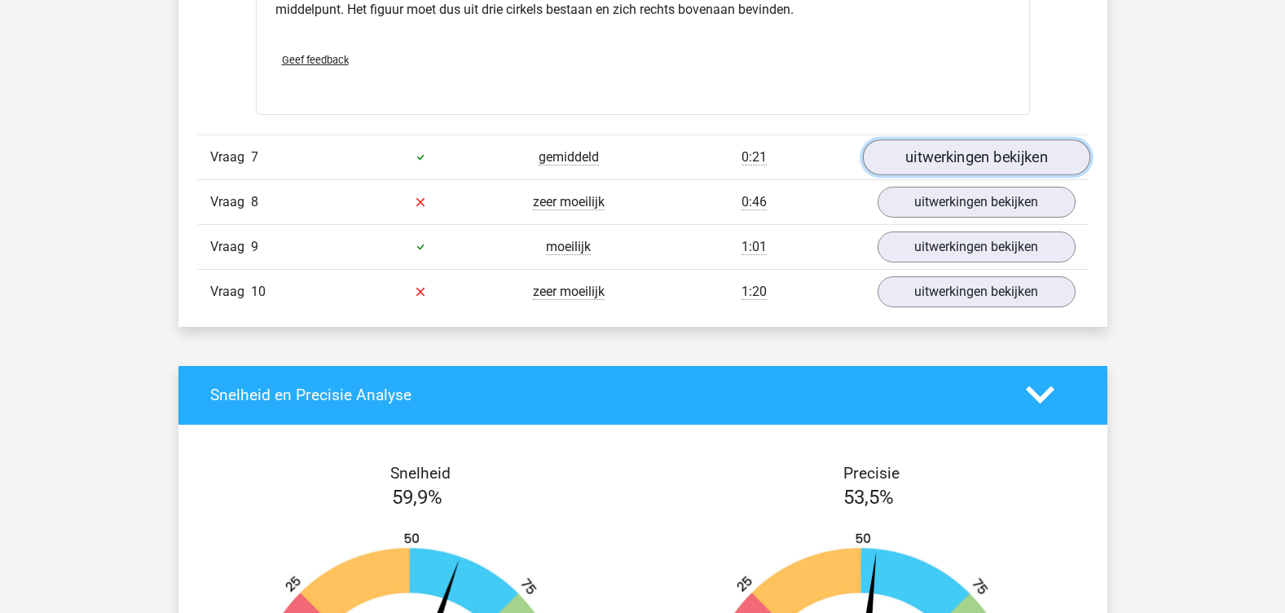
click at [969, 157] on link "uitwerkingen bekijken" at bounding box center [975, 157] width 227 height 36
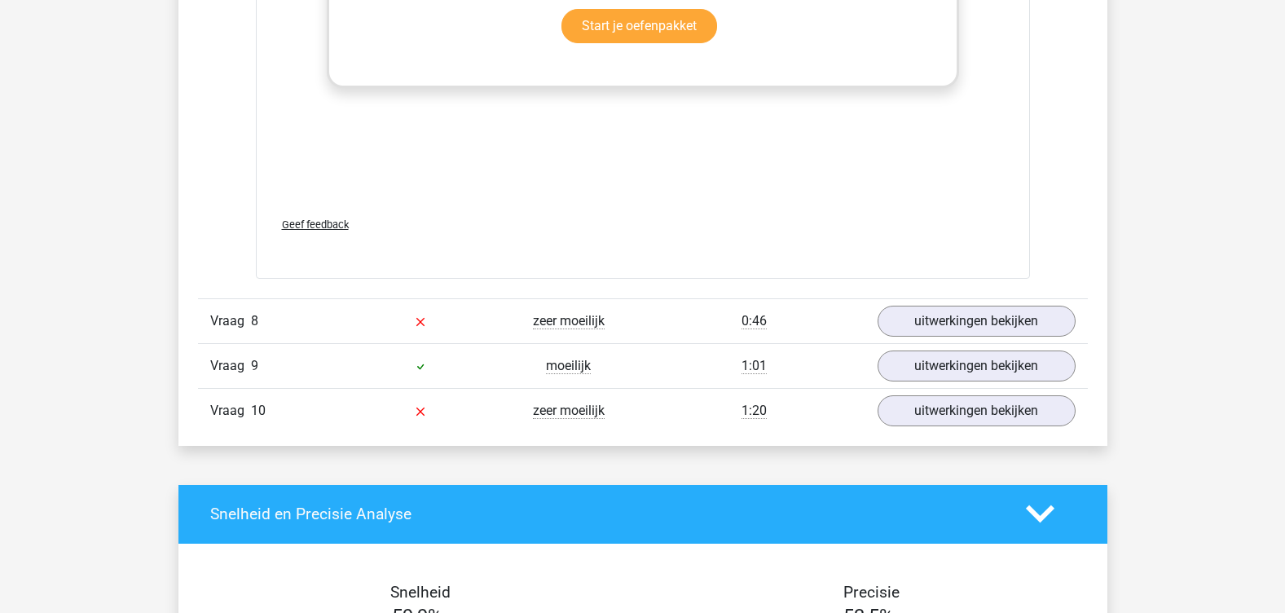
scroll to position [8310, 0]
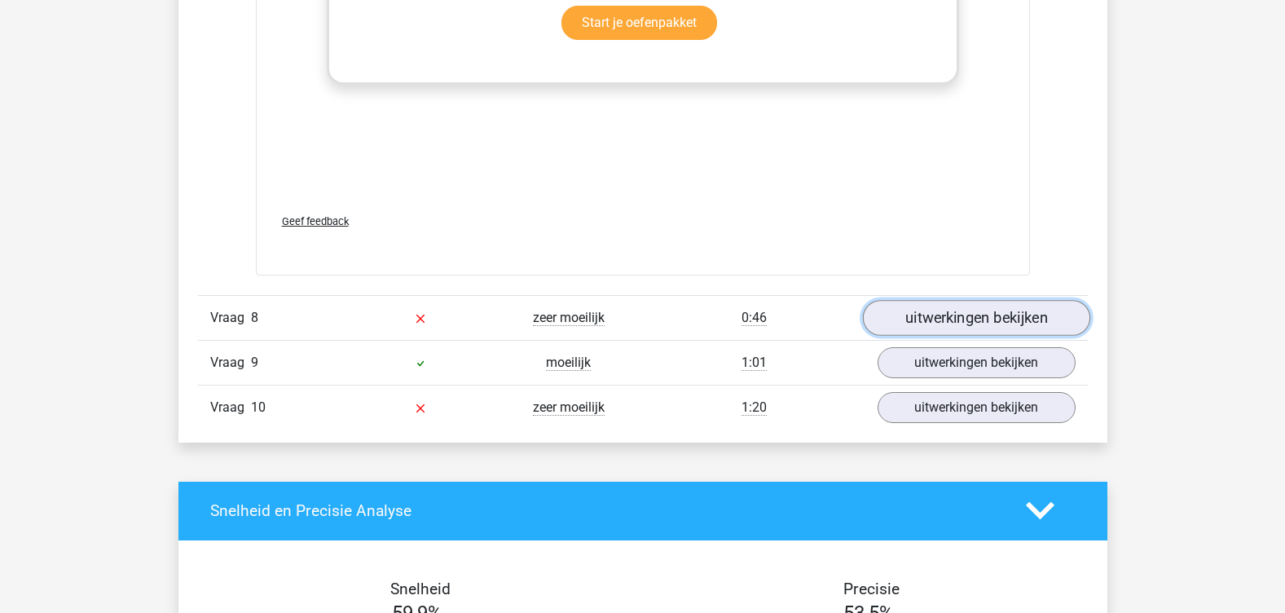
click at [965, 322] on link "uitwerkingen bekijken" at bounding box center [975, 318] width 227 height 36
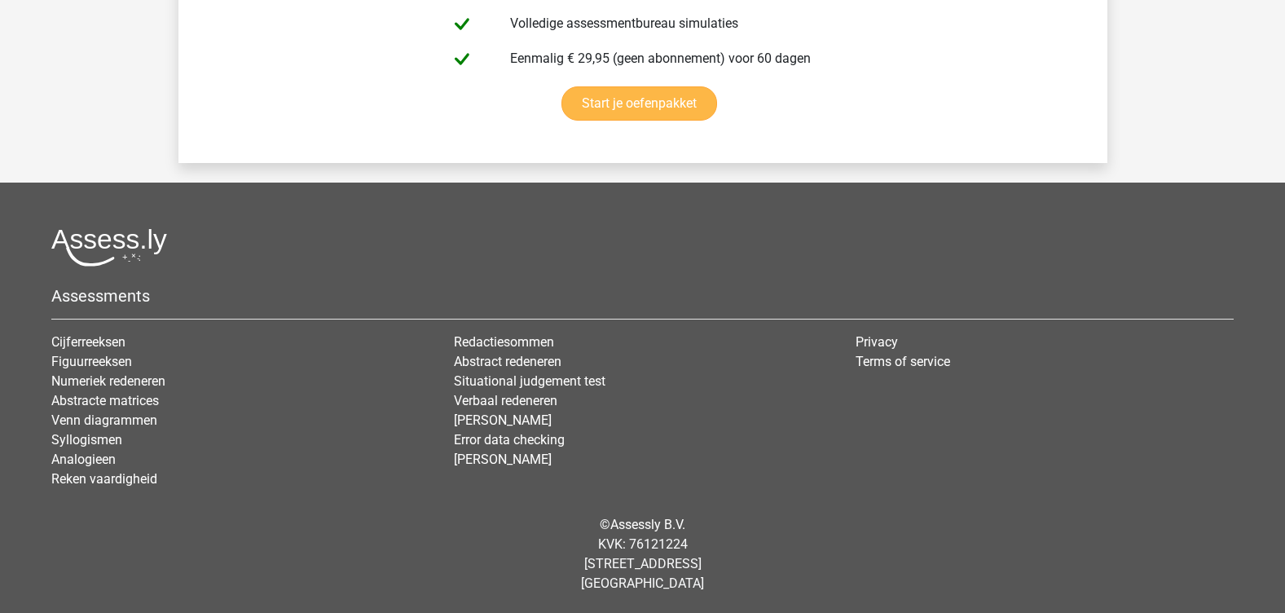
scroll to position [9887, 0]
